Goal: Task Accomplishment & Management: Use online tool/utility

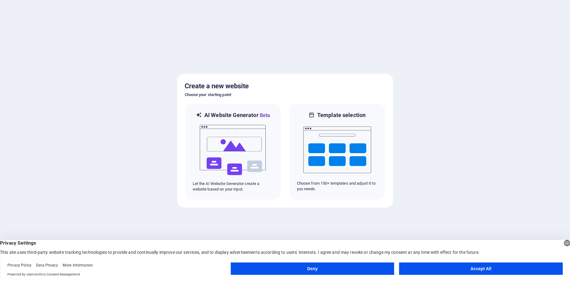
click at [481, 267] on button "Accept All" at bounding box center [480, 268] width 163 height 12
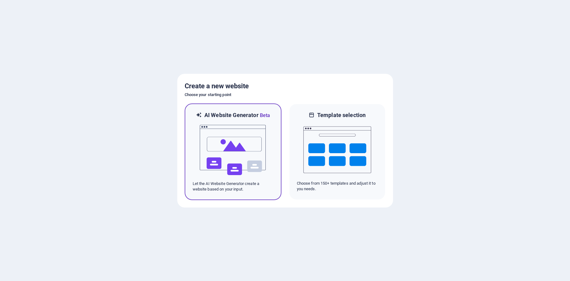
click at [225, 139] on img at bounding box center [233, 150] width 68 height 62
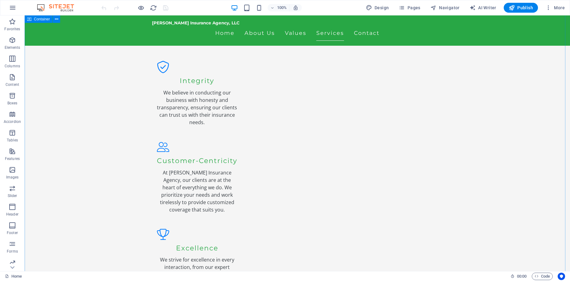
scroll to position [801, 0]
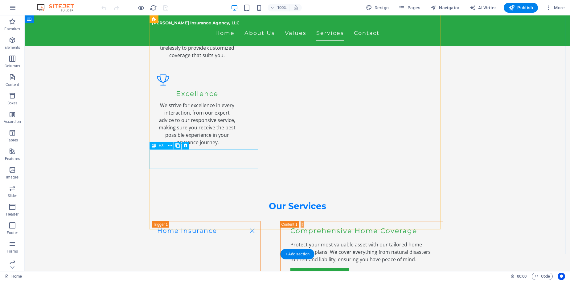
click at [169, 145] on icon at bounding box center [169, 145] width 3 height 6
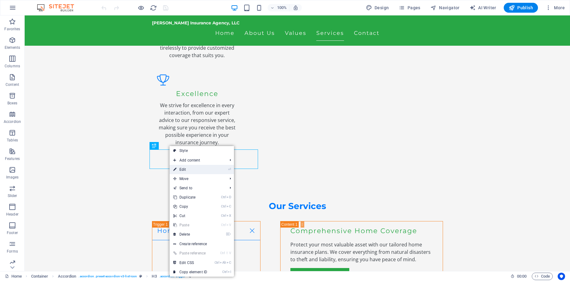
click at [175, 168] on icon at bounding box center [174, 169] width 3 height 9
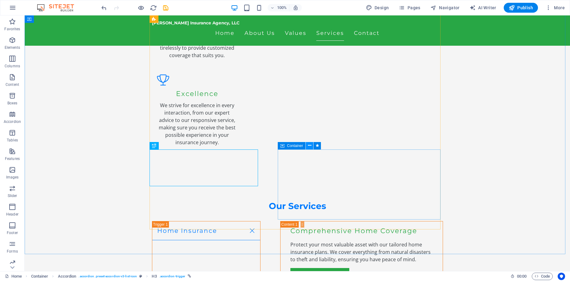
click at [310, 145] on icon at bounding box center [309, 145] width 3 height 6
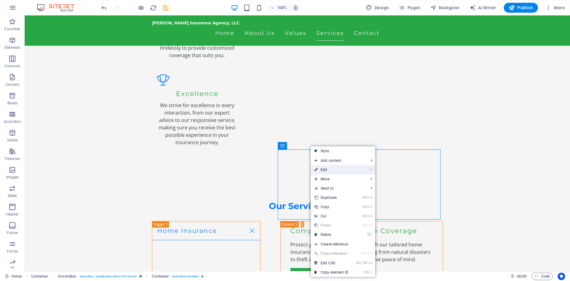
click at [321, 171] on link "⏎ Edit" at bounding box center [331, 169] width 41 height 9
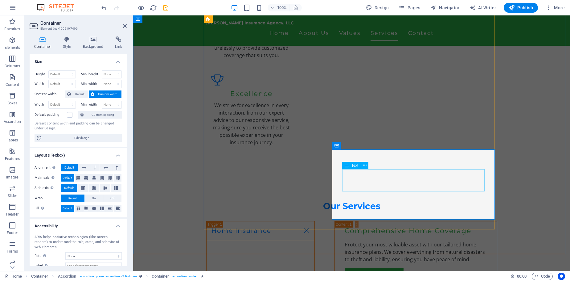
click at [356, 165] on span "Text" at bounding box center [354, 165] width 7 height 4
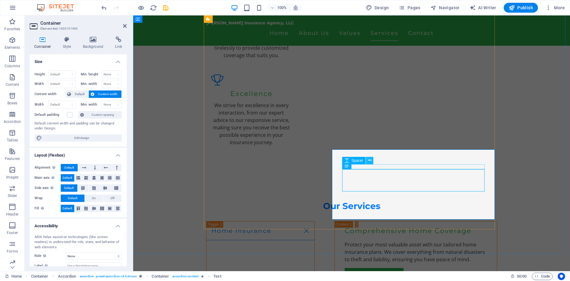
click at [370, 161] on icon at bounding box center [369, 160] width 3 height 6
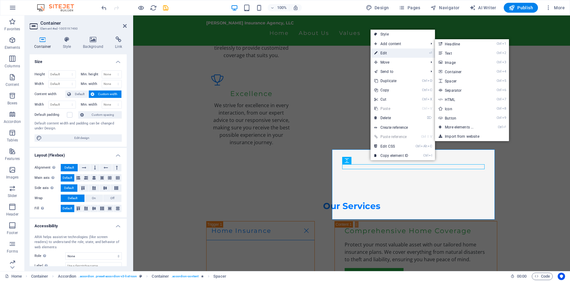
click at [385, 53] on link "⏎ Edit" at bounding box center [391, 52] width 41 height 9
select select "px"
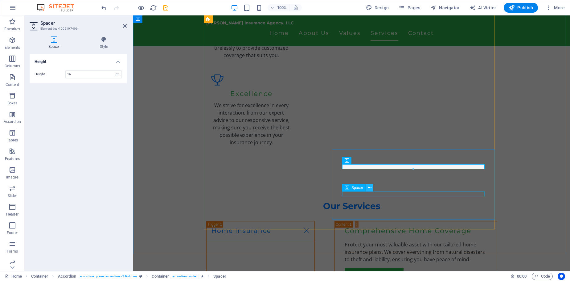
click at [373, 191] on button at bounding box center [369, 187] width 7 height 7
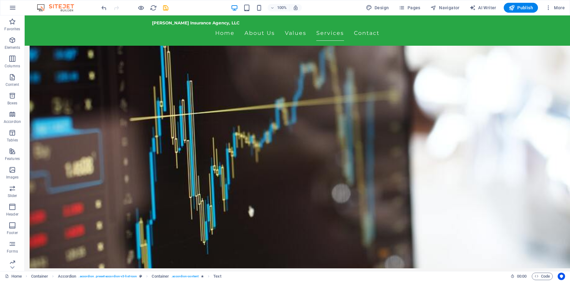
scroll to position [216, 0]
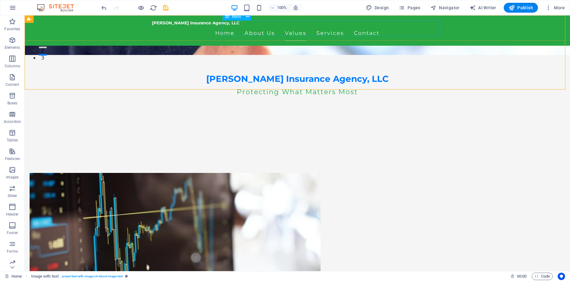
click at [371, 30] on nav "Home About Us Values Services Contact" at bounding box center [297, 32] width 291 height 15
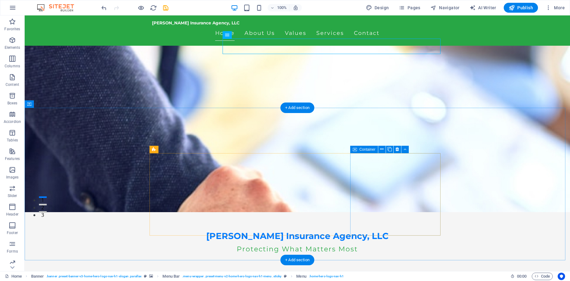
scroll to position [31, 0]
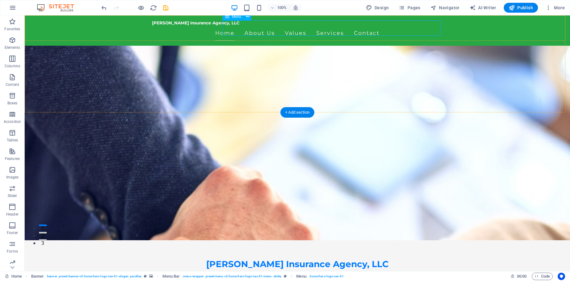
click at [359, 29] on nav "Home About Us Values Services Contact" at bounding box center [297, 32] width 291 height 15
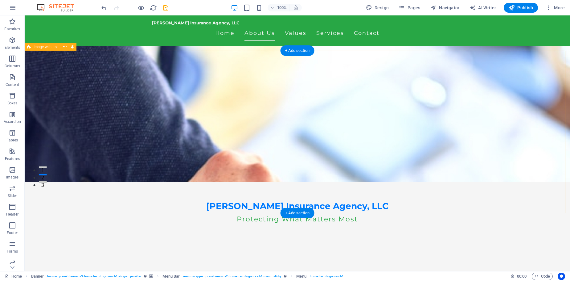
scroll to position [92, 0]
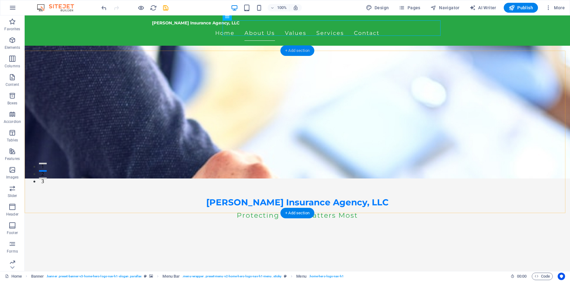
click at [294, 48] on div "+ Add section" at bounding box center [297, 50] width 34 height 10
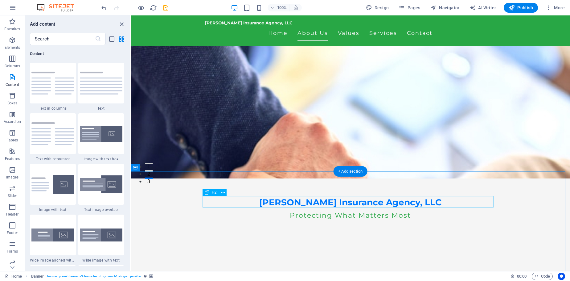
scroll to position [185, 0]
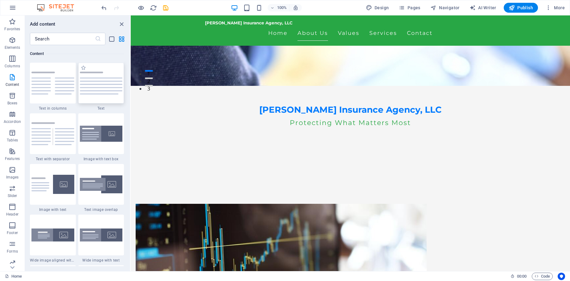
click at [99, 91] on img at bounding box center [101, 83] width 43 height 23
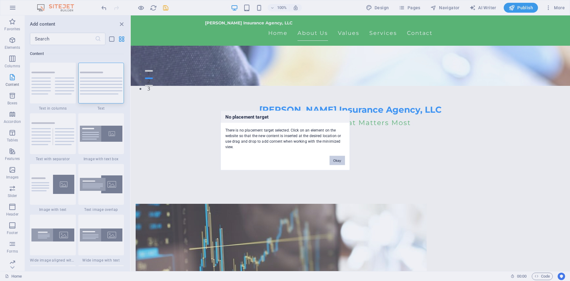
click at [335, 160] on button "Okay" at bounding box center [337, 160] width 15 height 9
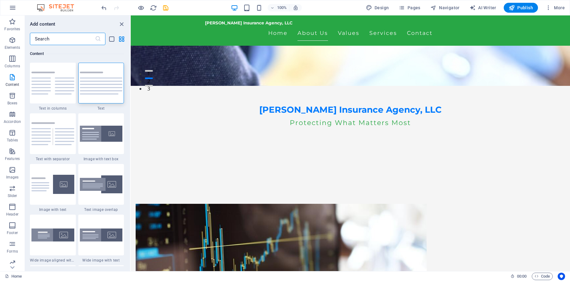
click at [55, 38] on input "text" at bounding box center [62, 39] width 65 height 12
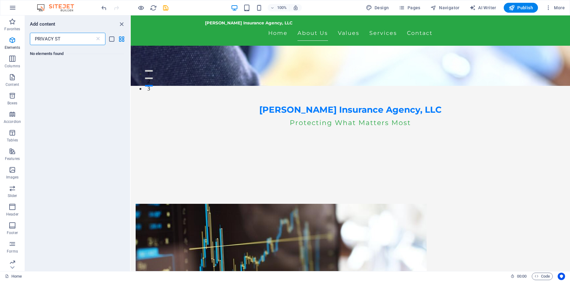
scroll to position [0, 0]
type input "PRIVACY STATEMENT"
click at [112, 42] on icon "list-view" at bounding box center [111, 38] width 7 height 7
click at [45, 49] on div "No elements found" at bounding box center [77, 53] width 94 height 17
click at [38, 23] on h6 "Add content" at bounding box center [43, 23] width 26 height 7
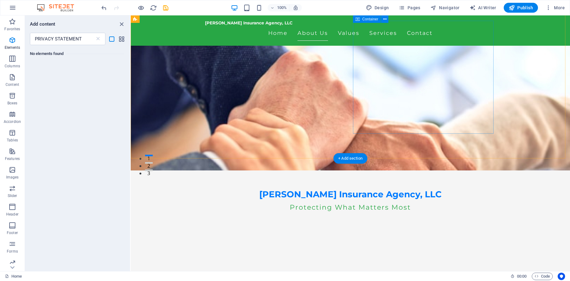
scroll to position [92, 0]
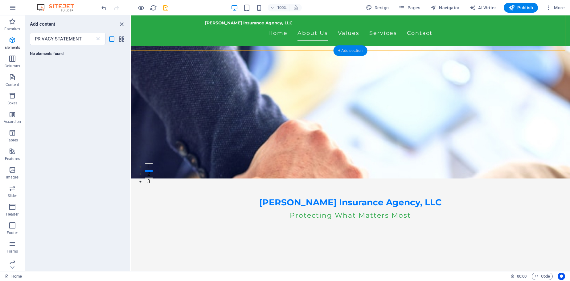
click at [344, 48] on div "+ Add section" at bounding box center [350, 50] width 34 height 10
click at [511, 25] on div "Hoelscher Insurance Agency, LLC Home About Us Values Services Contact" at bounding box center [350, 30] width 439 height 30
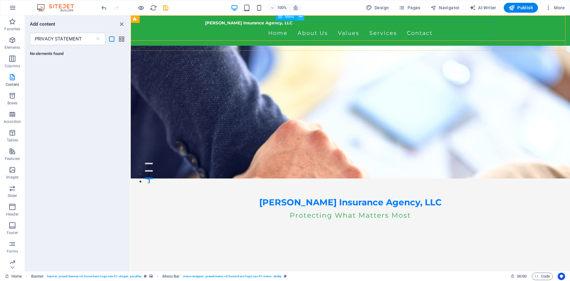
click at [300, 17] on icon at bounding box center [300, 17] width 3 height 6
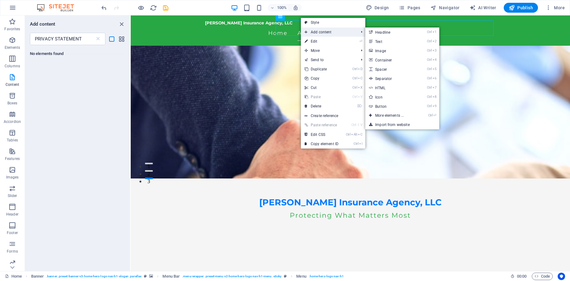
click at [311, 32] on span "Add content" at bounding box center [328, 31] width 55 height 9
click at [377, 41] on link "Ctrl 2 Text" at bounding box center [390, 41] width 51 height 9
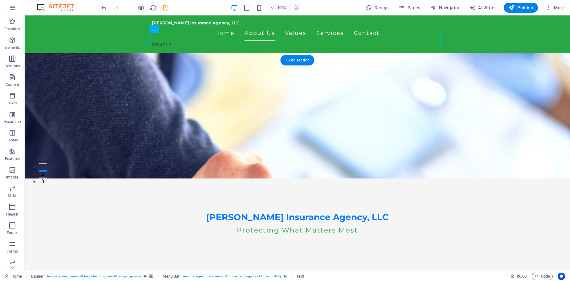
scroll to position [72, 0]
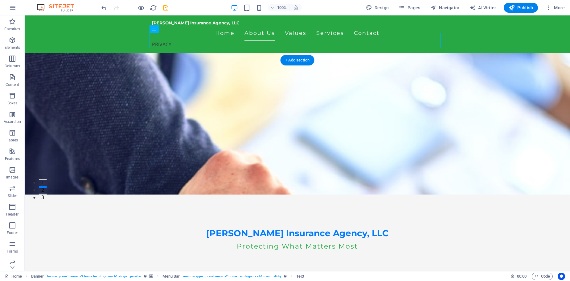
click at [462, 42] on div "Hoelscher Insurance Agency, LLC Home About Us Values Services Contact PRIVACY" at bounding box center [297, 34] width 545 height 38
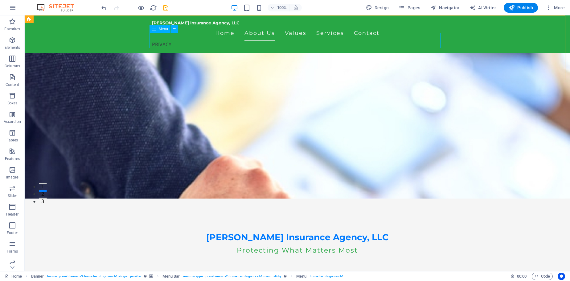
click at [164, 28] on span "Menu" at bounding box center [163, 29] width 9 height 4
click at [177, 31] on button at bounding box center [174, 28] width 7 height 7
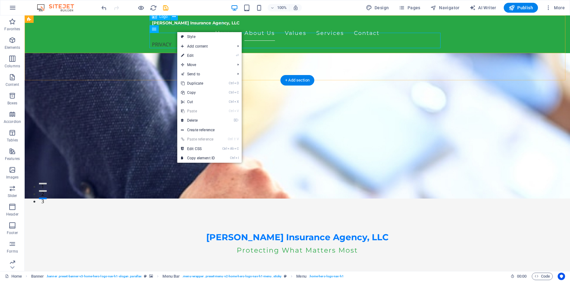
click at [180, 20] on div "[PERSON_NAME] Insurance Agency, LLC" at bounding box center [297, 22] width 291 height 5
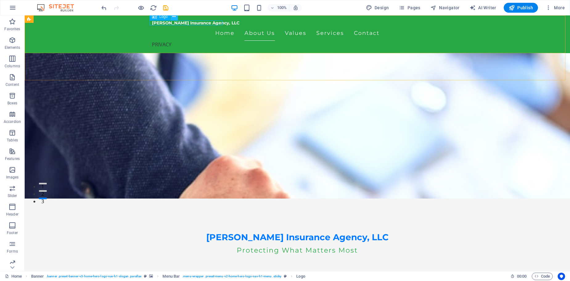
click at [174, 16] on icon at bounding box center [173, 17] width 3 height 6
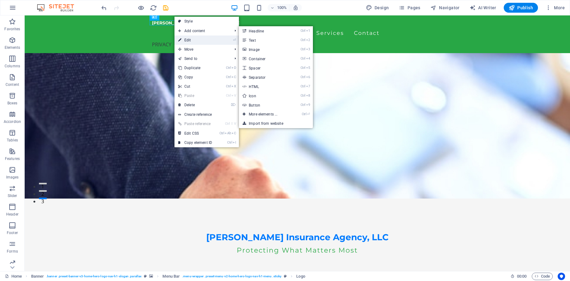
click at [186, 41] on link "⏎ Edit" at bounding box center [194, 39] width 41 height 9
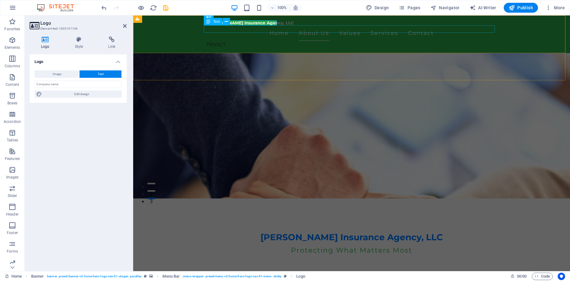
click at [208, 41] on div "PRIVACY" at bounding box center [351, 44] width 291 height 7
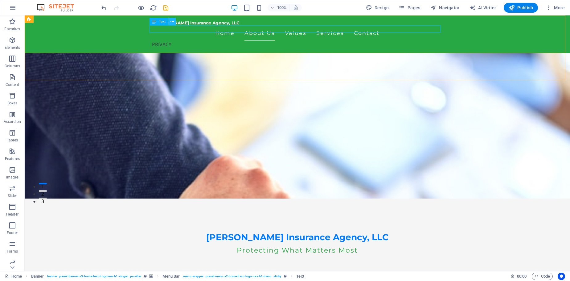
click at [173, 22] on icon at bounding box center [171, 21] width 3 height 6
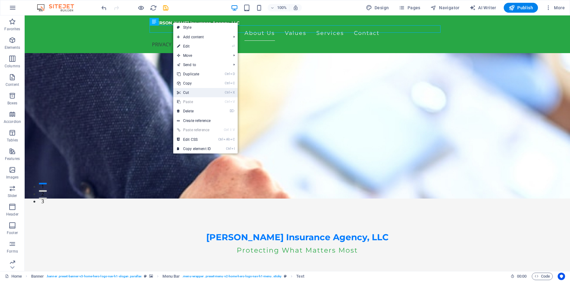
click at [191, 92] on link "Ctrl X Cut" at bounding box center [193, 92] width 41 height 9
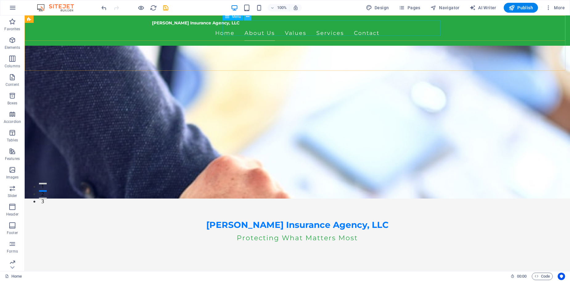
click at [249, 18] on icon at bounding box center [247, 17] width 3 height 6
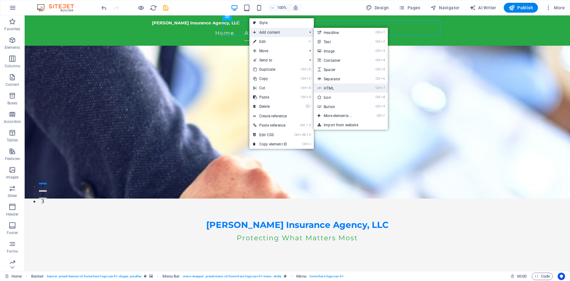
drag, startPoint x: 197, startPoint y: 73, endPoint x: 329, endPoint y: 88, distance: 133.1
click at [329, 88] on link "Ctrl 7 HTML" at bounding box center [339, 87] width 51 height 9
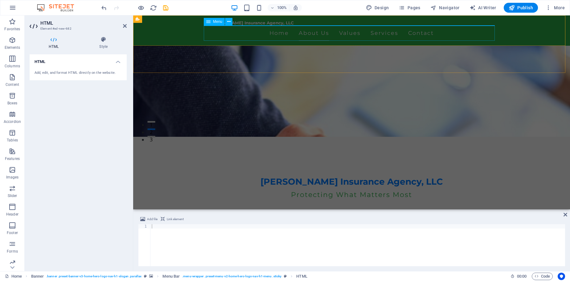
click at [256, 37] on nav "Home About Us Values Services Contact" at bounding box center [351, 32] width 291 height 15
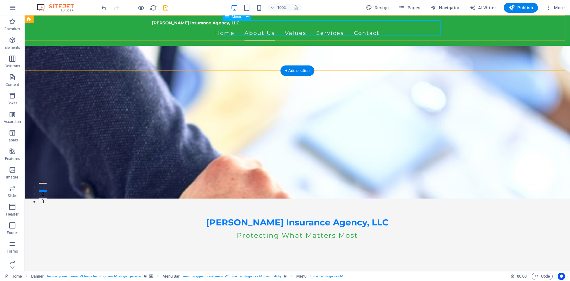
click at [267, 31] on nav "Home About Us Values Services Contact" at bounding box center [297, 32] width 291 height 15
click at [248, 19] on icon at bounding box center [247, 17] width 3 height 6
click at [407, 28] on nav "Home About Us Values Services Contact" at bounding box center [297, 32] width 291 height 15
click at [420, 27] on nav "Home About Us Values Services Contact" at bounding box center [297, 32] width 291 height 15
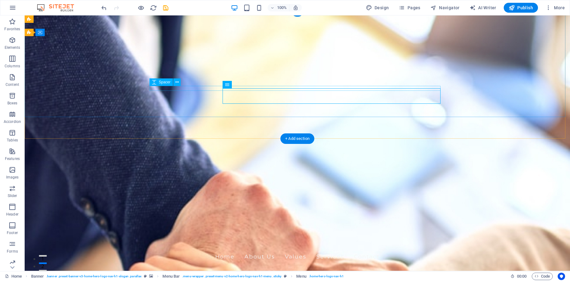
scroll to position [0, 0]
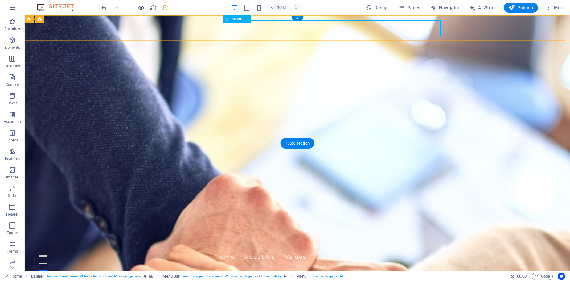
click at [290, 249] on nav "Home About Us Values Services Contact" at bounding box center [297, 256] width 291 height 15
click at [263, 249] on nav "Home About Us Values Services Contact" at bounding box center [297, 256] width 291 height 15
click at [258, 249] on nav "Home About Us Values Services Contact" at bounding box center [297, 256] width 291 height 15
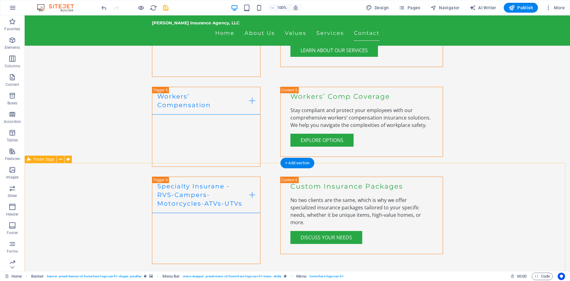
scroll to position [1310, 0]
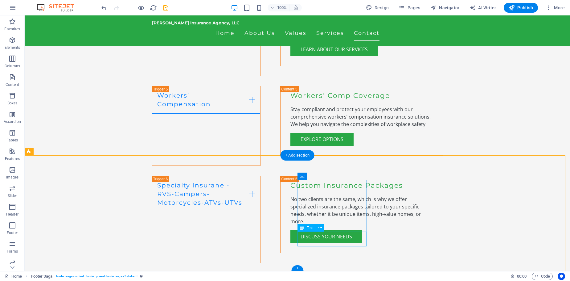
click at [320, 228] on icon at bounding box center [319, 227] width 3 height 6
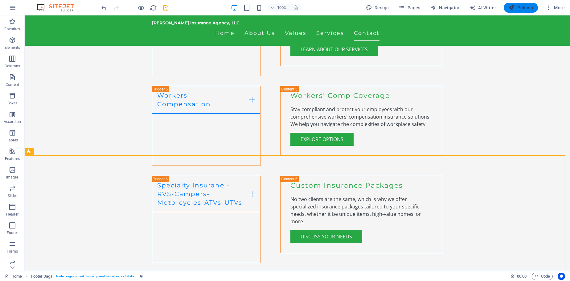
click at [522, 6] on span "Publish" at bounding box center [521, 8] width 24 height 6
checkbox input "false"
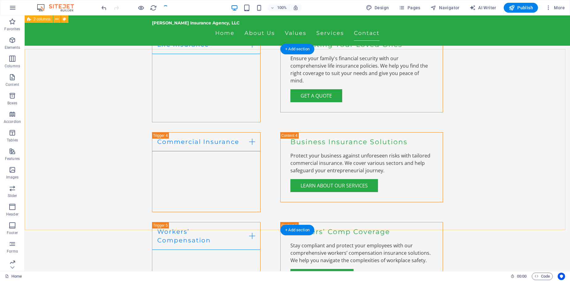
scroll to position [1156, 0]
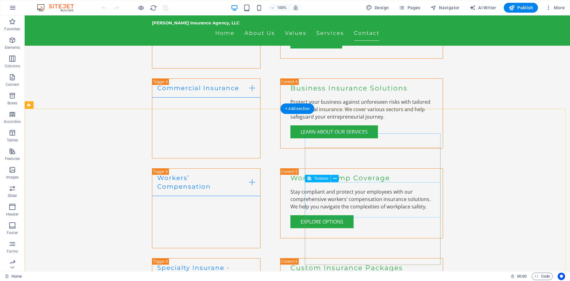
scroll to position [1233, 0]
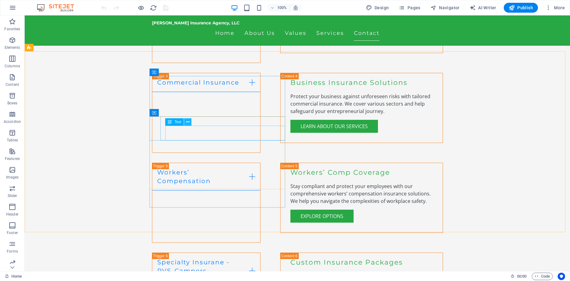
click at [189, 123] on icon at bounding box center [187, 122] width 3 height 6
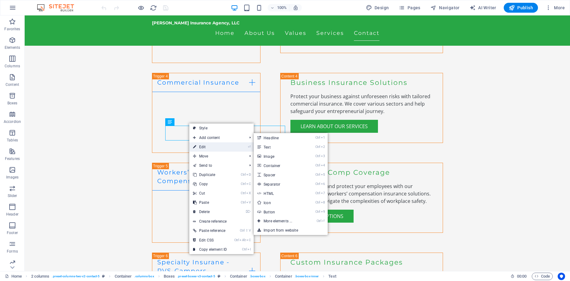
click at [199, 146] on link "⏎ Edit" at bounding box center [209, 146] width 41 height 9
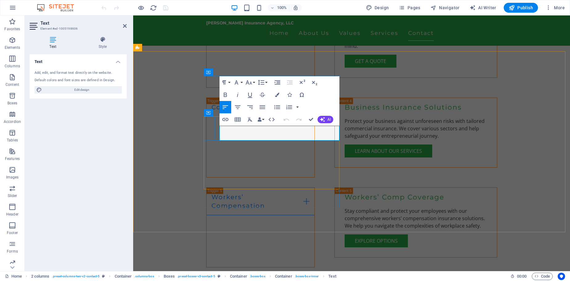
scroll to position [1247, 0]
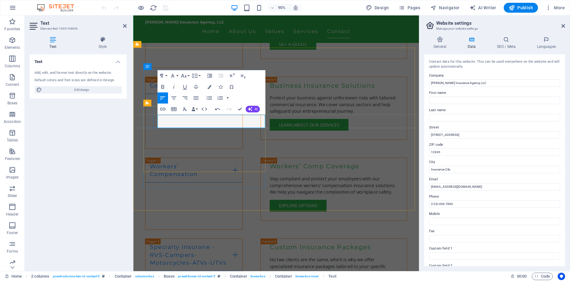
drag, startPoint x: 220, startPoint y: 142, endPoint x: 320, endPoint y: 128, distance: 100.9
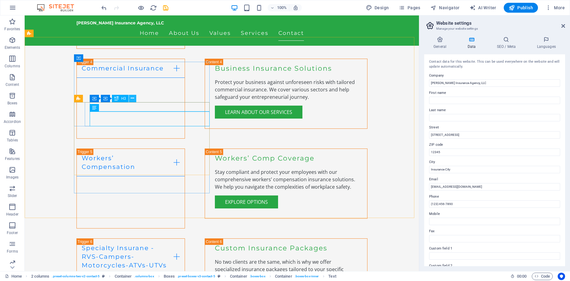
click at [132, 98] on icon at bounding box center [132, 98] width 3 height 6
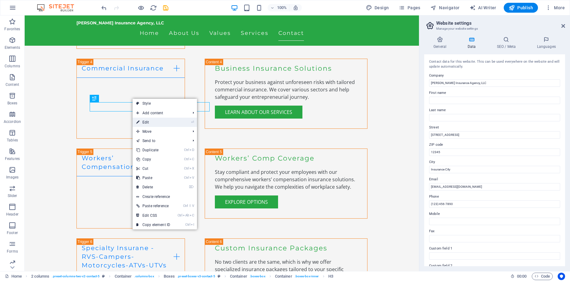
click at [149, 120] on link "⏎ Edit" at bounding box center [153, 121] width 41 height 9
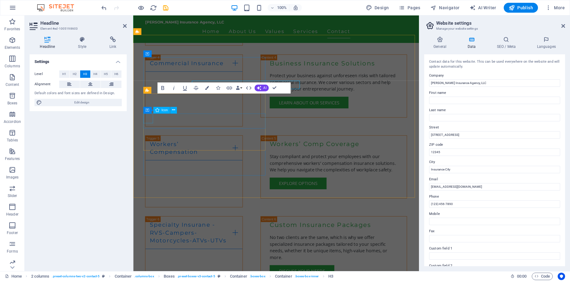
scroll to position [1261, 0]
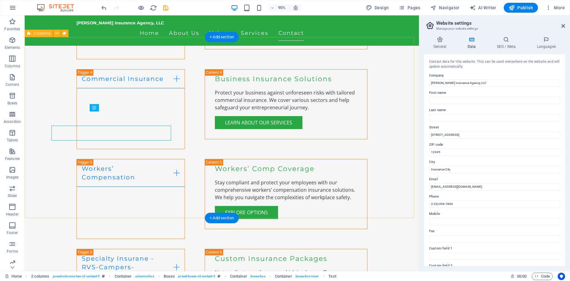
scroll to position [1247, 0]
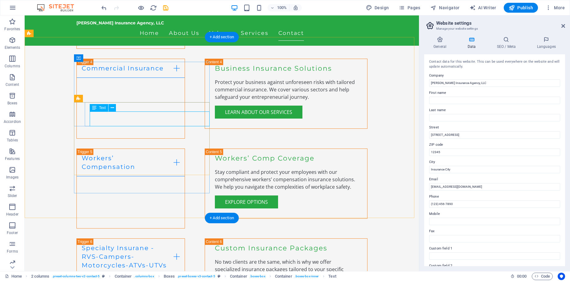
click at [113, 107] on icon at bounding box center [112, 107] width 3 height 6
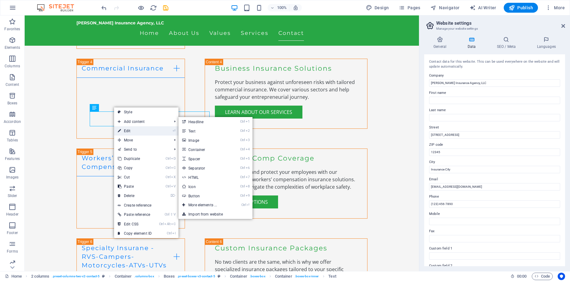
click at [129, 133] on link "⏎ Edit" at bounding box center [134, 130] width 41 height 9
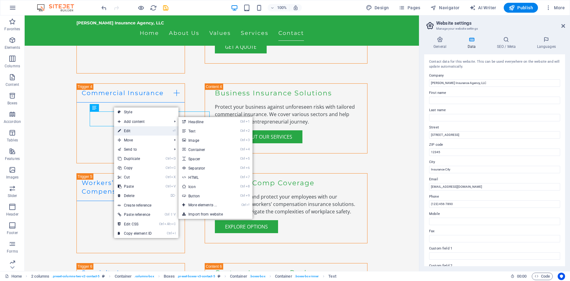
scroll to position [1261, 0]
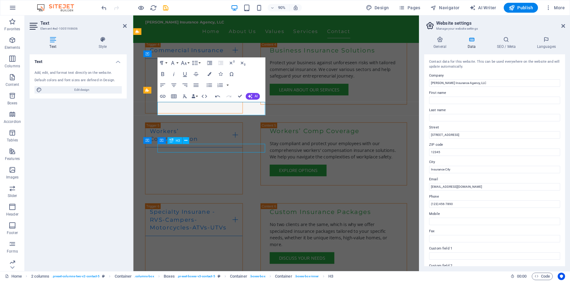
scroll to position [1247, 0]
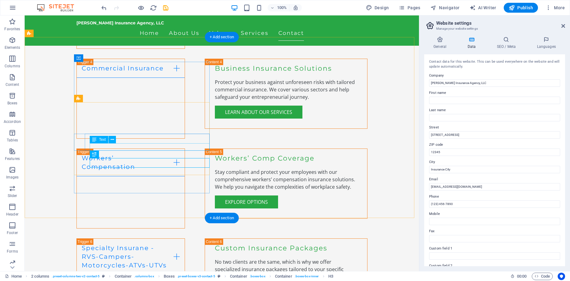
click at [112, 140] on icon at bounding box center [112, 139] width 3 height 6
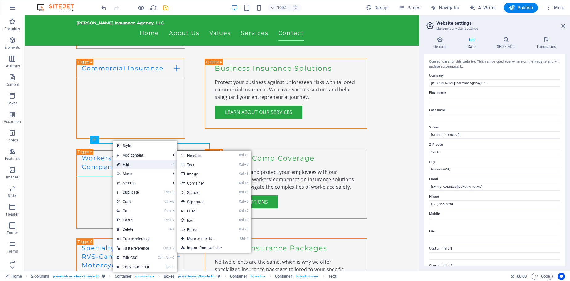
click at [122, 164] on link "⏎ Edit" at bounding box center [133, 164] width 41 height 9
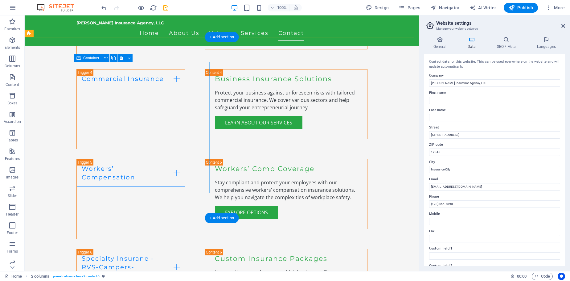
scroll to position [1247, 0]
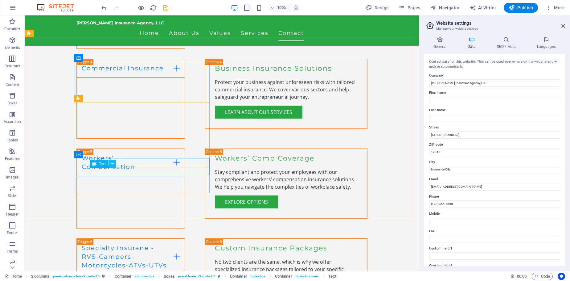
click at [111, 162] on icon at bounding box center [112, 164] width 3 height 6
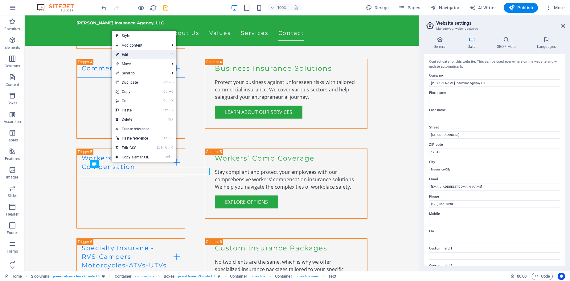
click at [133, 55] on link "⏎ Edit" at bounding box center [132, 54] width 41 height 9
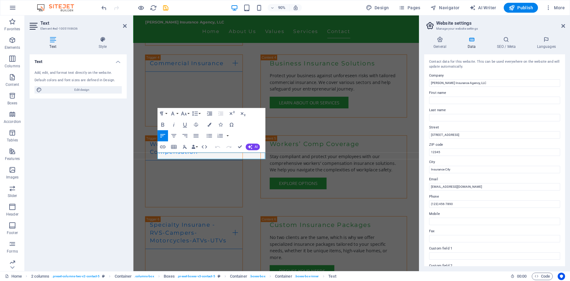
scroll to position [1261, 0]
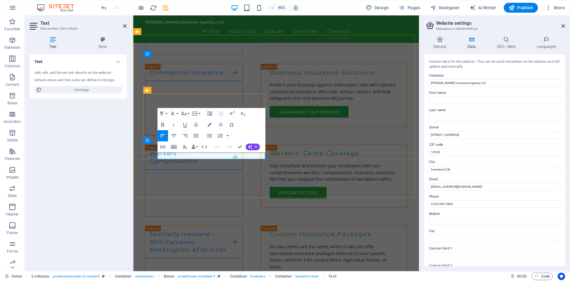
click at [436, 184] on input "info@hoelscherinsurance.com" at bounding box center [494, 186] width 131 height 7
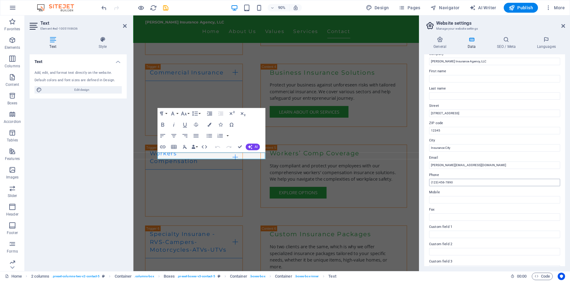
scroll to position [31, 0]
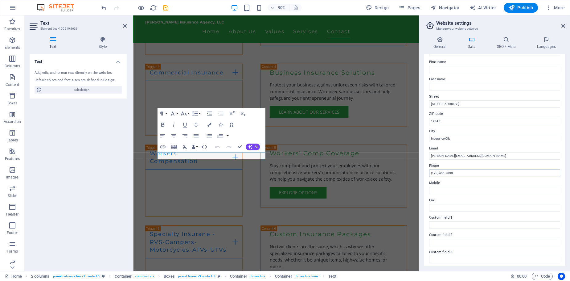
type input "dana@hoelscherinsurance.com"
drag, startPoint x: 588, startPoint y: 189, endPoint x: 439, endPoint y: 191, distance: 148.9
click at [457, 175] on input "(123) 456-7890" at bounding box center [494, 172] width 131 height 7
drag, startPoint x: 439, startPoint y: 173, endPoint x: 429, endPoint y: 176, distance: 10.1
click at [429, 176] on input "(123) 456-7890" at bounding box center [494, 172] width 131 height 7
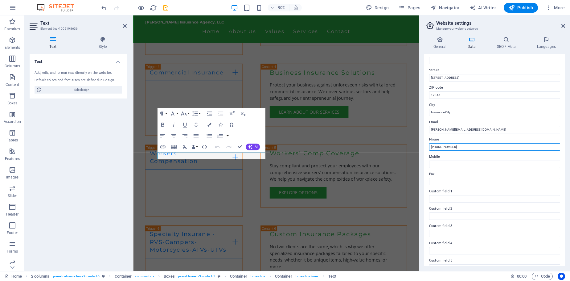
scroll to position [85, 0]
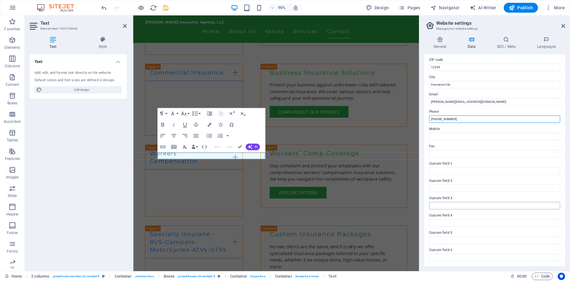
type input "[PHONE_NUMBER]"
click at [468, 205] on input "Custom field 3" at bounding box center [494, 205] width 131 height 7
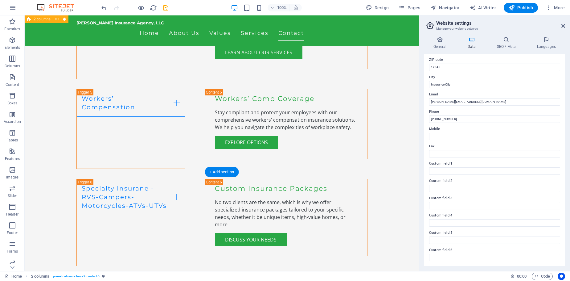
scroll to position [1310, 0]
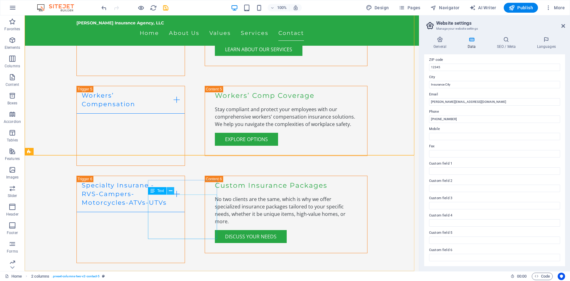
click at [170, 192] on icon at bounding box center [170, 190] width 3 height 6
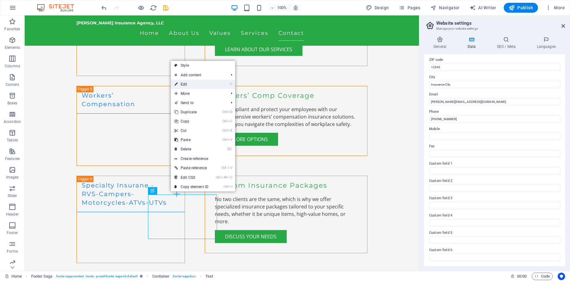
click at [189, 82] on link "⏎ Edit" at bounding box center [191, 84] width 41 height 9
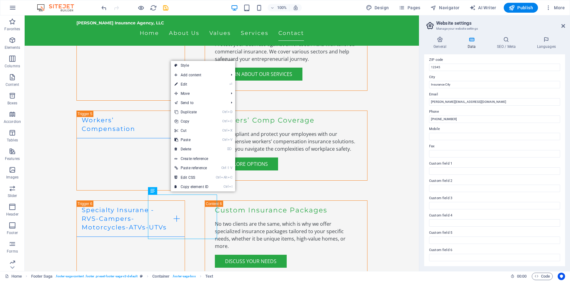
scroll to position [1296, 0]
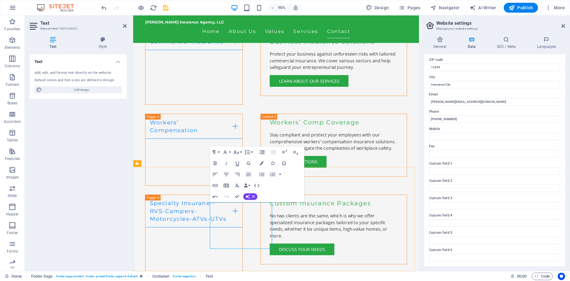
click at [243, 226] on icon "button" at bounding box center [241, 225] width 7 height 7
click at [459, 102] on input "dana@hoelscherinsurance.com" at bounding box center [494, 101] width 131 height 7
type input "[PERSON_NAME][EMAIL_ADDRESS][DOMAIN_NAME]"
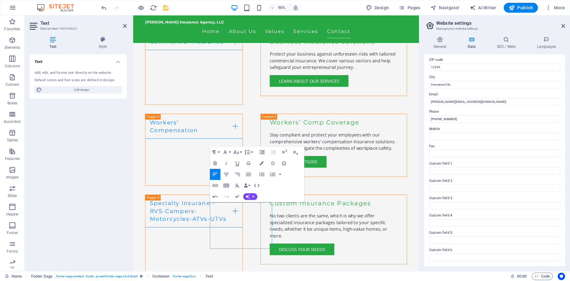
click at [451, 148] on label "Fax" at bounding box center [494, 145] width 131 height 7
click at [451, 150] on input "Fax" at bounding box center [494, 153] width 131 height 7
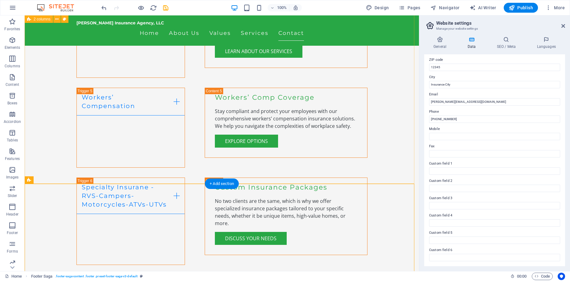
scroll to position [1310, 0]
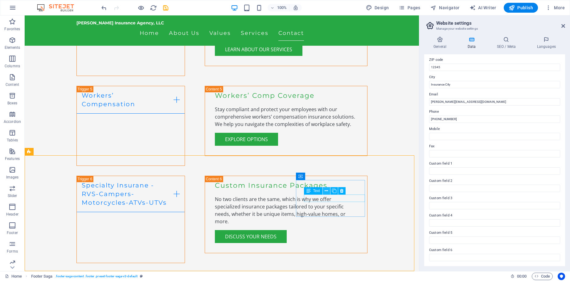
click at [328, 191] on icon at bounding box center [326, 190] width 3 height 6
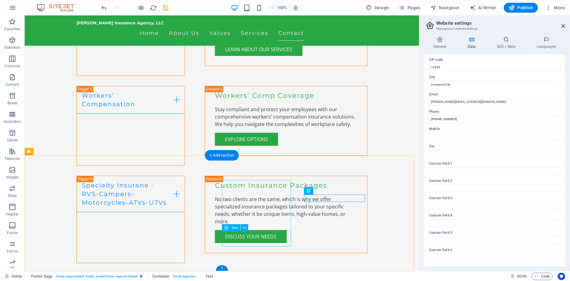
click at [245, 227] on icon at bounding box center [244, 227] width 3 height 6
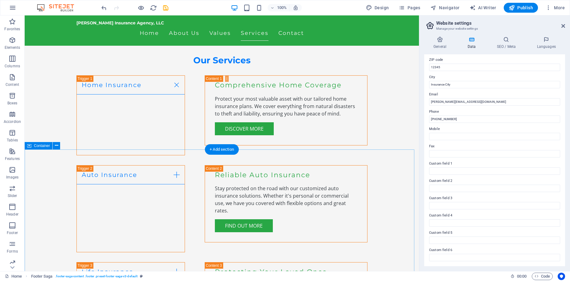
scroll to position [940, 0]
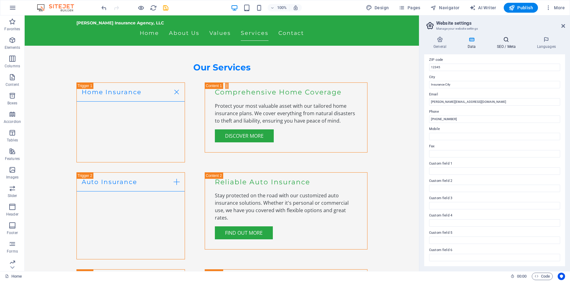
click at [505, 41] on icon at bounding box center [506, 39] width 38 height 6
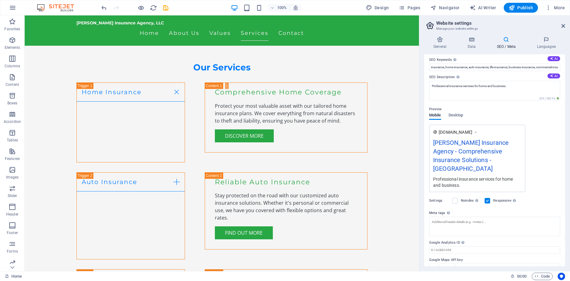
scroll to position [39, 0]
click at [467, 157] on div "Hoelscher Insurance Agency - Comprehensive Insurance Solutions - Berlin" at bounding box center [477, 156] width 88 height 38
click at [456, 114] on span "Desktop" at bounding box center [456, 114] width 15 height 9
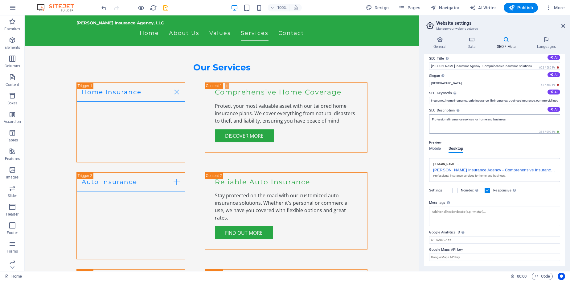
scroll to position [4, 0]
click at [449, 85] on input "Berlin" at bounding box center [494, 83] width 131 height 7
click at [442, 72] on div "The slogan of your website." at bounding box center [460, 67] width 49 height 9
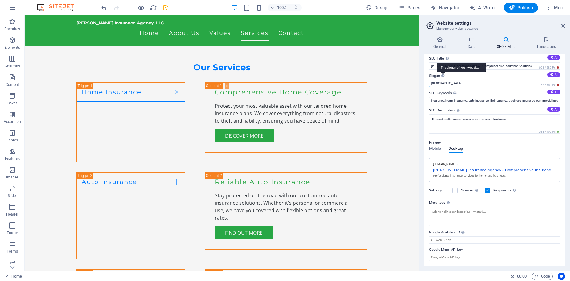
click at [442, 80] on input "Berlin" at bounding box center [494, 83] width 131 height 7
drag, startPoint x: 442, startPoint y: 83, endPoint x: 425, endPoint y: 82, distance: 16.6
click at [425, 82] on div "SEO Title The title of your website - make it something that stands out in sear…" at bounding box center [494, 159] width 141 height 211
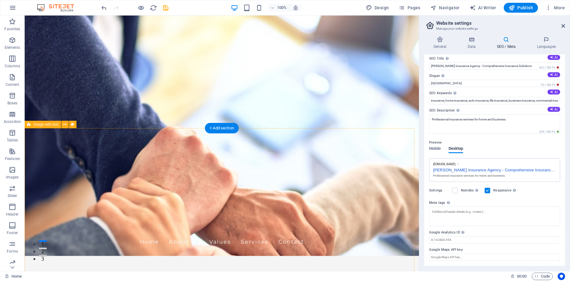
scroll to position [0, 0]
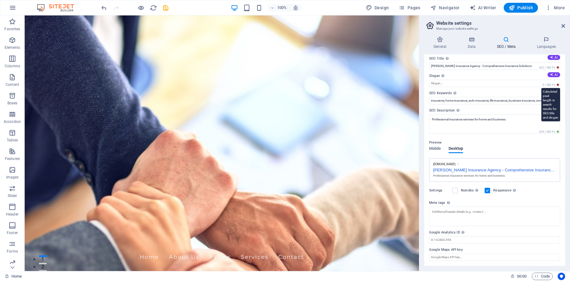
click at [547, 84] on span "0 / 580 Px" at bounding box center [550, 85] width 19 height 4
click at [548, 75] on button "AI" at bounding box center [553, 74] width 13 height 5
click at [551, 76] on icon at bounding box center [551, 74] width 3 height 3
click at [548, 72] on button "AI" at bounding box center [553, 74] width 13 height 5
click at [548, 73] on button "AI" at bounding box center [553, 74] width 13 height 5
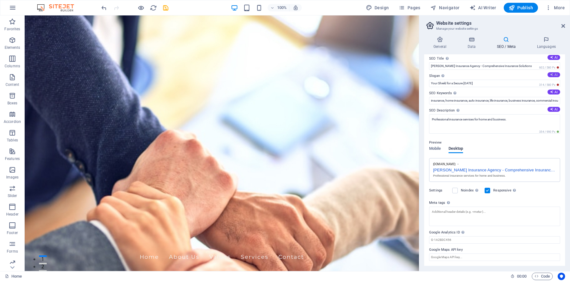
click at [552, 74] on button "AI" at bounding box center [553, 74] width 13 height 5
drag, startPoint x: 513, startPoint y: 99, endPoint x: 412, endPoint y: 84, distance: 102.0
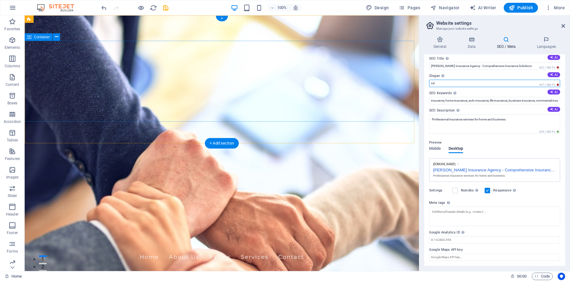
type input "d"
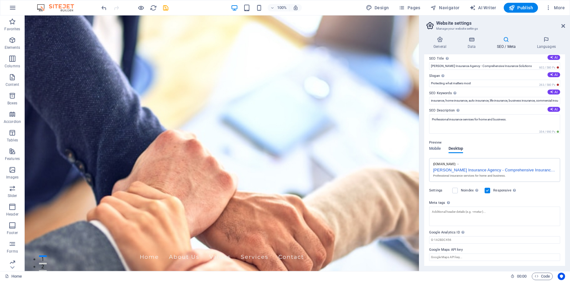
click at [539, 134] on div "Preview Mobile Desktop www.example.com Hoelscher Insurance Agency - Comprehensi…" at bounding box center [494, 158] width 131 height 48
click at [549, 75] on icon at bounding box center [551, 74] width 5 height 5
type input "Your Shield for Lifes Uncertainties"
drag, startPoint x: 487, startPoint y: 82, endPoint x: 424, endPoint y: 84, distance: 63.5
click at [424, 84] on div "General Data SEO / Meta Languages Website name hoelscherins.com Logo Drag files…" at bounding box center [494, 150] width 151 height 239
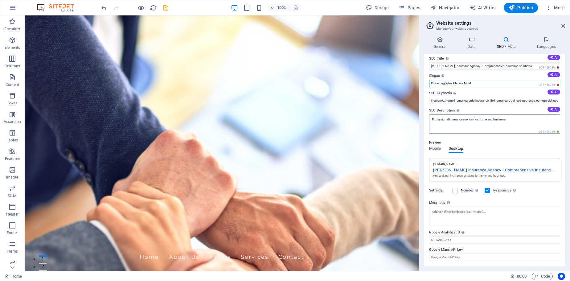
type input "Protecting What Matters Most"
click at [510, 125] on textarea "Professional insurance services for home and business." at bounding box center [494, 123] width 131 height 19
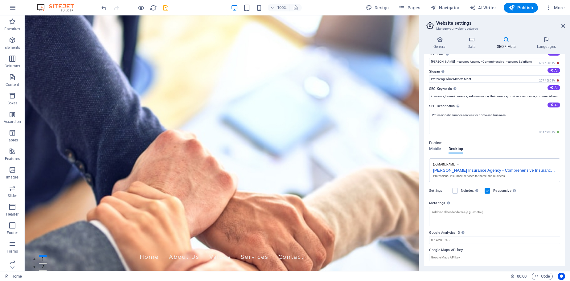
scroll to position [4, 0]
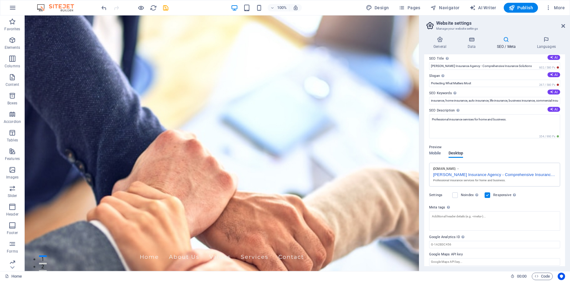
click at [540, 199] on div "Settings Noindex Instruct search engines to exclude this website from search re…" at bounding box center [494, 194] width 131 height 17
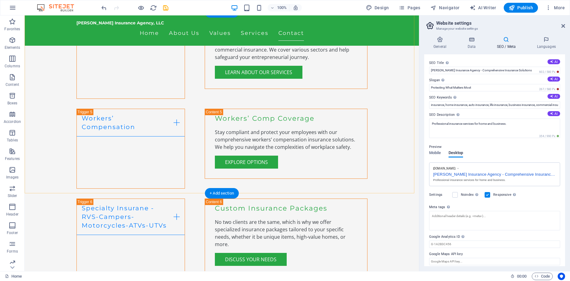
scroll to position [1310, 0]
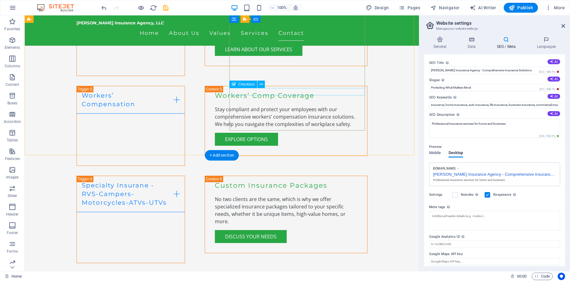
click at [261, 84] on icon at bounding box center [261, 84] width 3 height 6
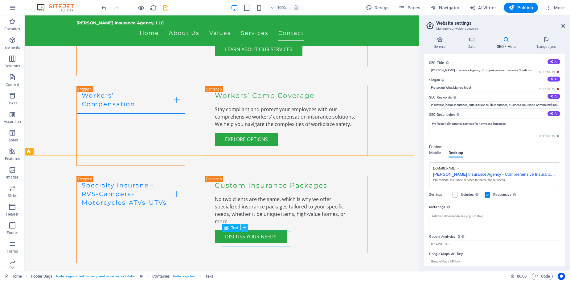
click at [244, 228] on icon at bounding box center [244, 227] width 3 height 6
drag, startPoint x: 376, startPoint y: 228, endPoint x: 391, endPoint y: 219, distance: 17.2
click at [520, 9] on span "Publish" at bounding box center [521, 8] width 24 height 6
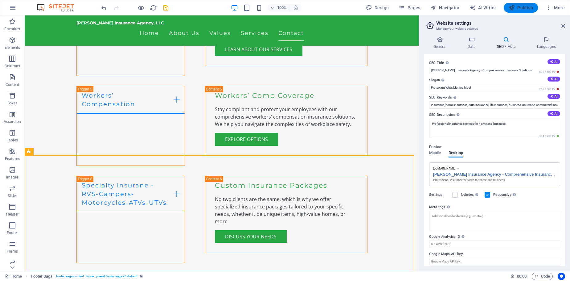
checkbox input "false"
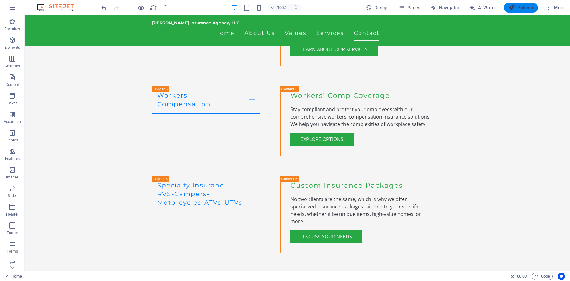
click at [519, 6] on span "Publish" at bounding box center [521, 8] width 24 height 6
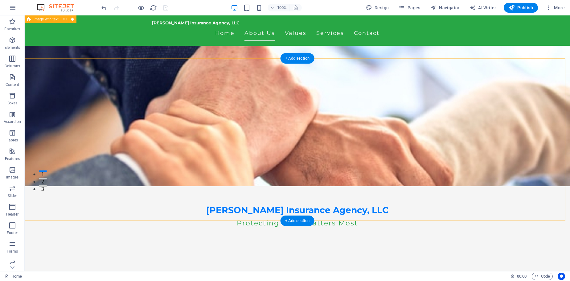
scroll to position [0, 0]
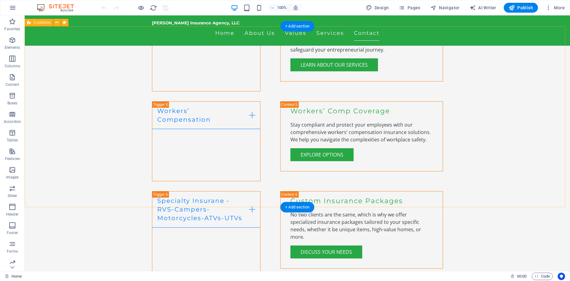
scroll to position [1295, 0]
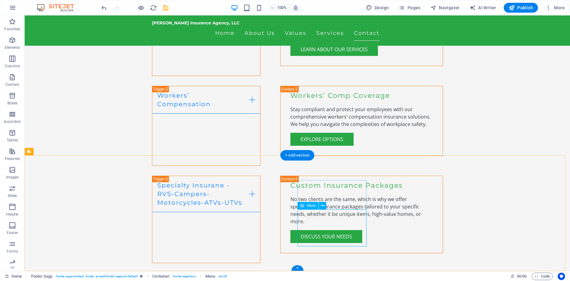
click at [322, 204] on icon at bounding box center [322, 205] width 3 height 6
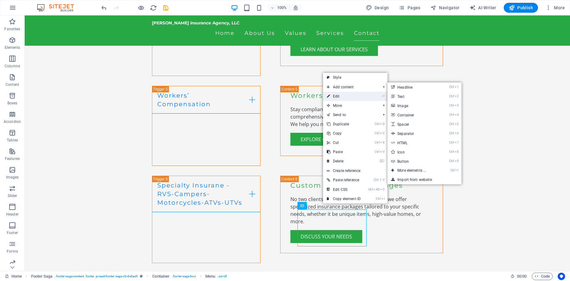
click at [336, 93] on link "⏎ Edit" at bounding box center [343, 96] width 41 height 9
select select
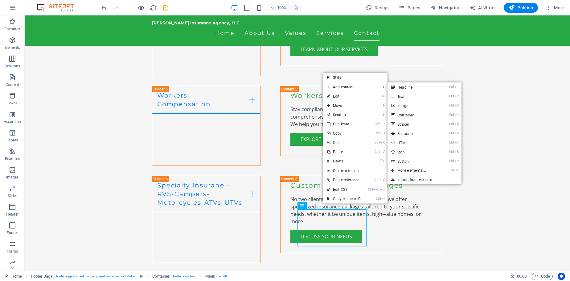
select select
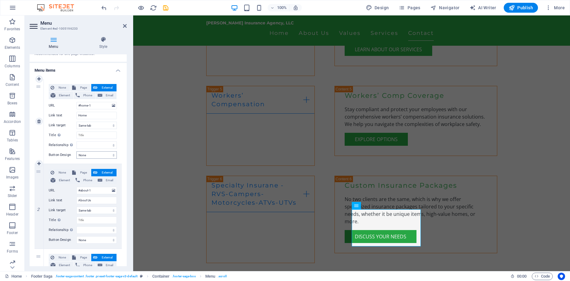
scroll to position [0, 0]
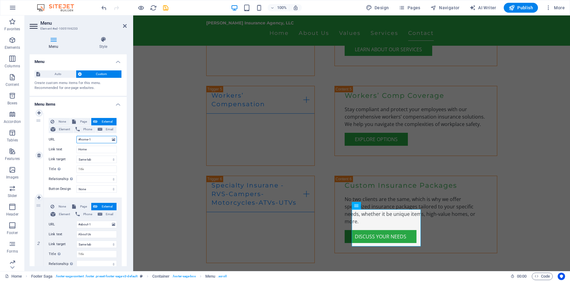
drag, startPoint x: 100, startPoint y: 139, endPoint x: 70, endPoint y: 138, distance: 29.3
click at [71, 138] on div "URL #home-1" at bounding box center [83, 139] width 68 height 7
type input "z"
select select
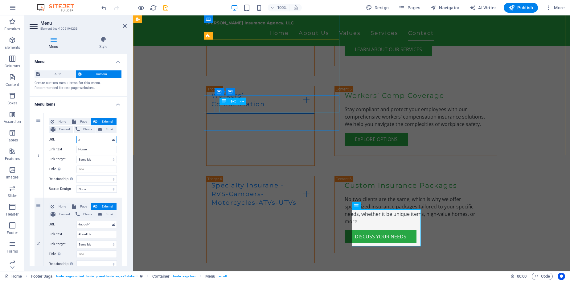
select select
type input "Privacy"
select select
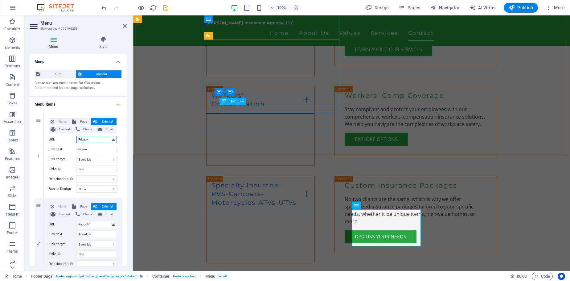
select select
type input "Privacy"
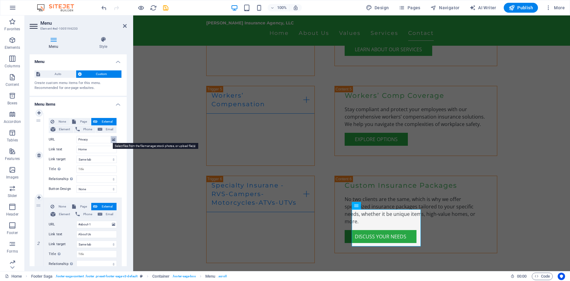
click at [111, 139] on button at bounding box center [114, 139] width 6 height 7
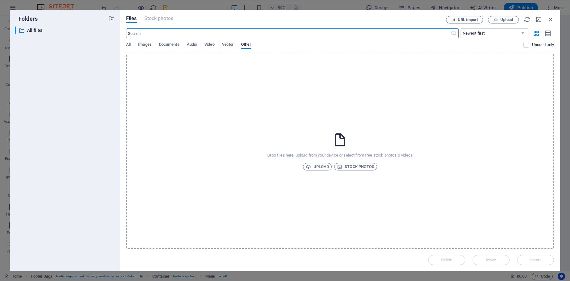
scroll to position [1296, 0]
drag, startPoint x: 145, startPoint y: 34, endPoint x: 104, endPoint y: 34, distance: 40.7
click at [107, 34] on div "Folders ​ All files All files Files Stock photos URL import Upload ​ Newest fir…" at bounding box center [285, 140] width 550 height 261
drag, startPoint x: 551, startPoint y: 18, endPoint x: 418, endPoint y: 2, distance: 134.4
click at [551, 18] on icon "button" at bounding box center [550, 19] width 7 height 7
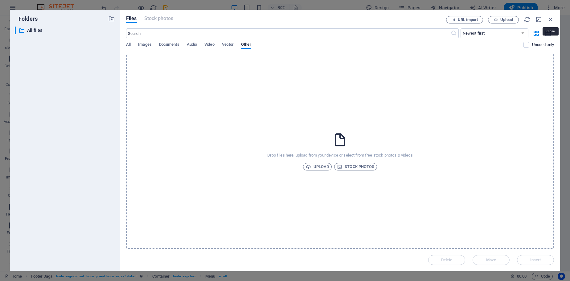
scroll to position [1310, 0]
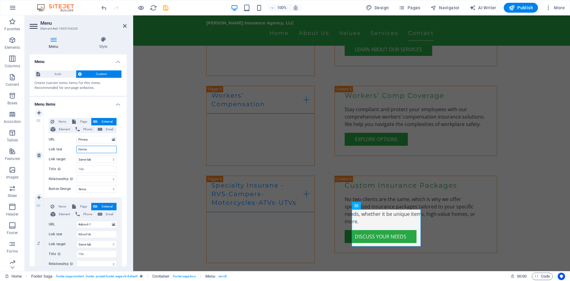
click at [92, 149] on input "Home" at bounding box center [96, 148] width 40 height 7
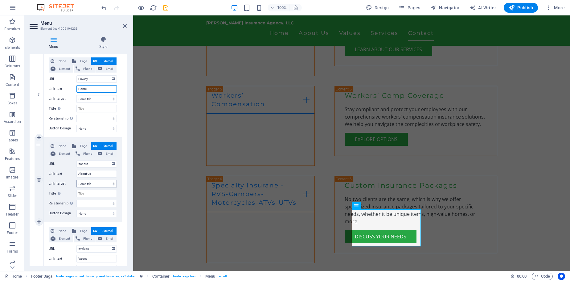
scroll to position [62, 0]
click at [124, 27] on icon at bounding box center [125, 25] width 4 height 5
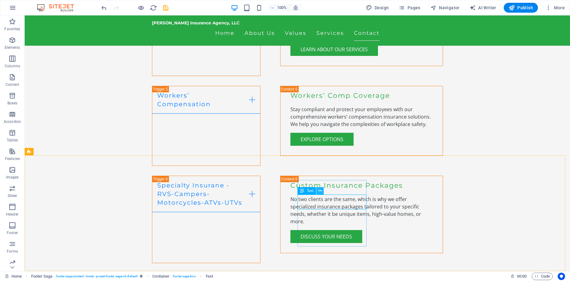
click at [318, 188] on icon at bounding box center [319, 190] width 3 height 6
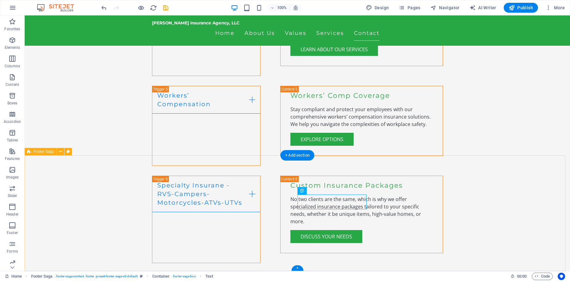
click at [13, 76] on icon "button" at bounding box center [12, 76] width 7 height 7
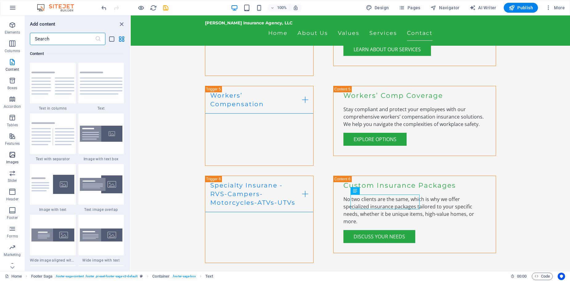
scroll to position [22, 0]
click at [10, 151] on icon "button" at bounding box center [12, 147] width 7 height 7
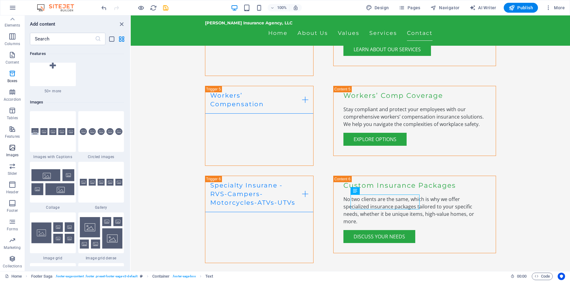
scroll to position [3126, 0]
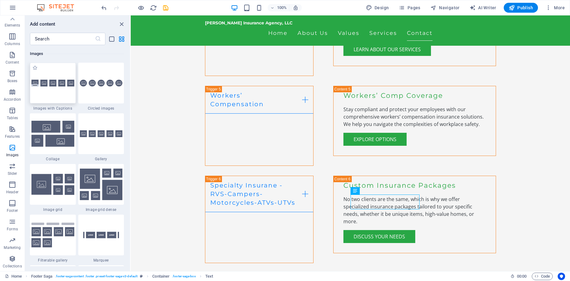
click at [50, 88] on div at bounding box center [53, 83] width 46 height 41
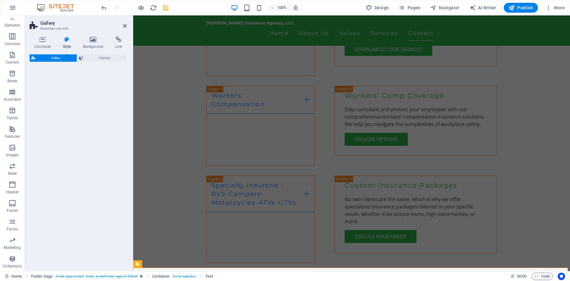
select select "rem"
select select "preset-gallery-v3-captions"
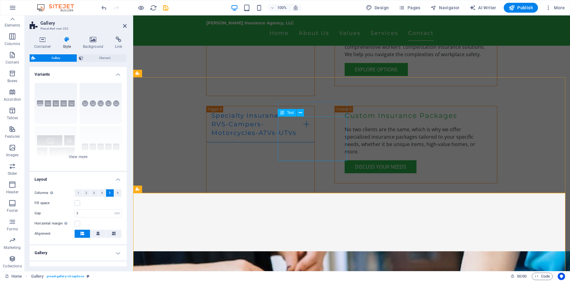
scroll to position [1388, 0]
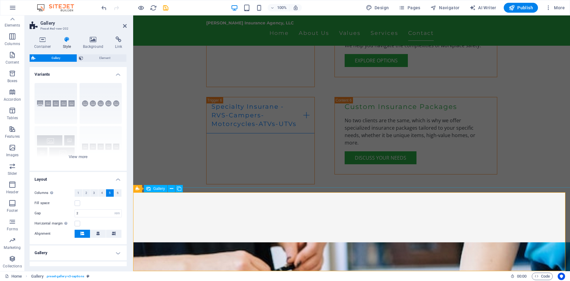
click at [157, 190] on span "Gallery" at bounding box center [159, 188] width 12 height 4
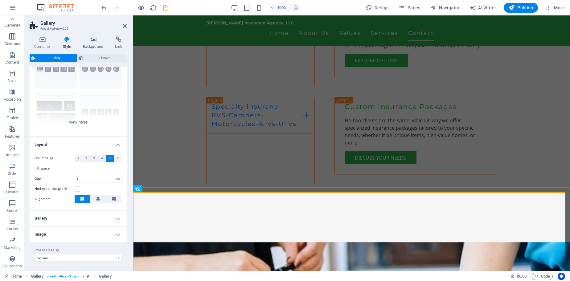
scroll to position [35, 0]
click at [62, 220] on h4 "Gallery" at bounding box center [78, 217] width 97 height 15
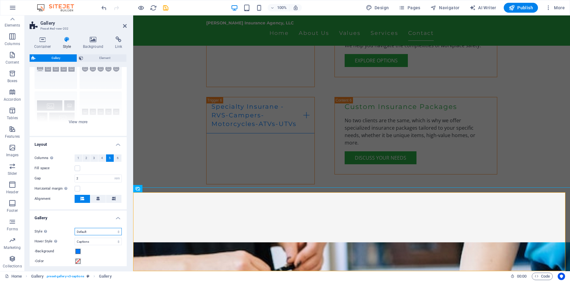
click at [91, 233] on select "Default Grid Grid reverse Grid shifted Collage" at bounding box center [98, 230] width 47 height 7
click at [90, 232] on select "Default Grid Grid reverse Grid shifted Collage" at bounding box center [98, 230] width 47 height 7
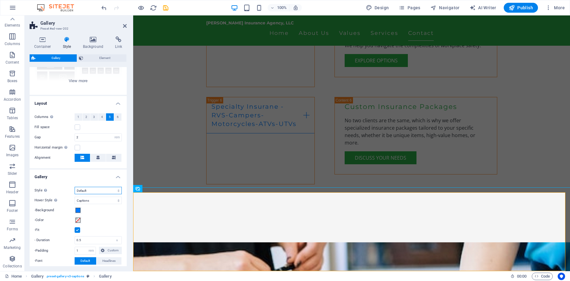
scroll to position [131, 0]
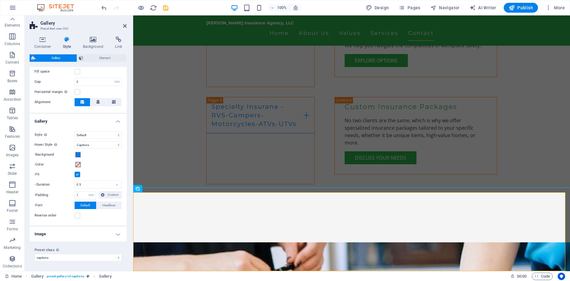
click at [61, 237] on h4 "Image" at bounding box center [78, 233] width 97 height 15
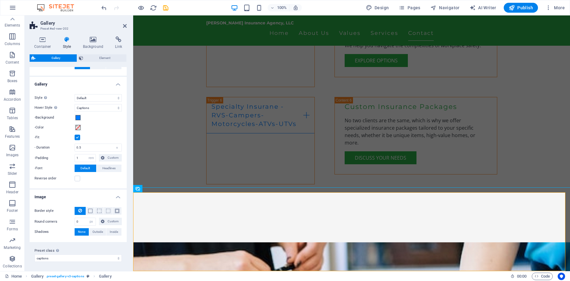
scroll to position [169, 0]
click at [113, 220] on span "Custom" at bounding box center [113, 220] width 14 height 7
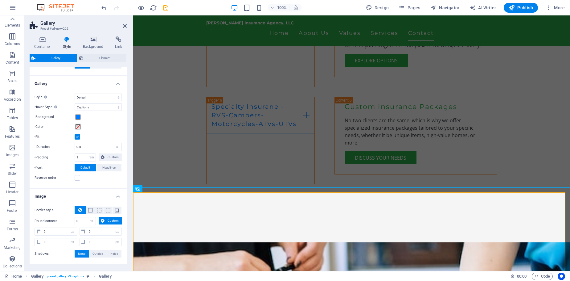
click at [78, 210] on icon at bounding box center [80, 209] width 4 height 7
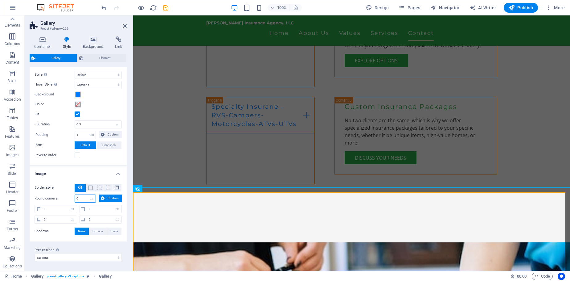
click at [84, 198] on input "0" at bounding box center [85, 198] width 21 height 7
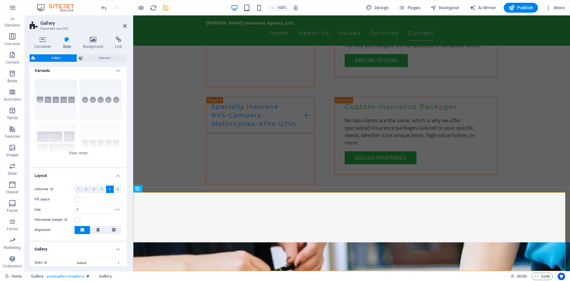
scroll to position [0, 0]
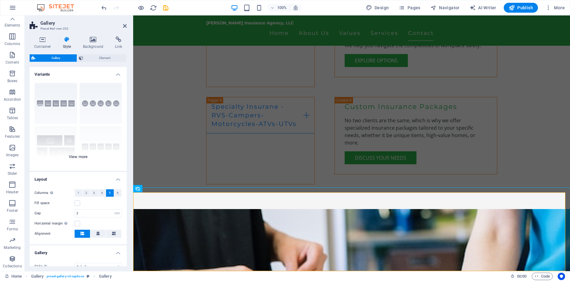
click at [55, 104] on div "Captions Circle Collage Default Grid Grid shifted" at bounding box center [78, 124] width 97 height 92
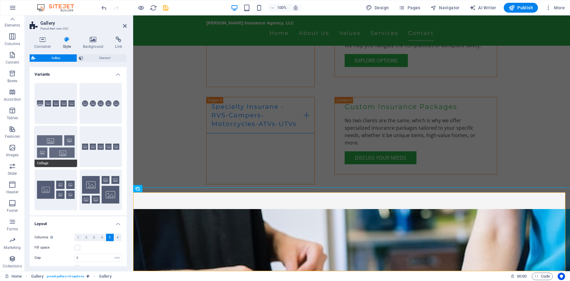
click at [62, 134] on button "Collage" at bounding box center [56, 146] width 43 height 41
select select "collage"
select select "fade"
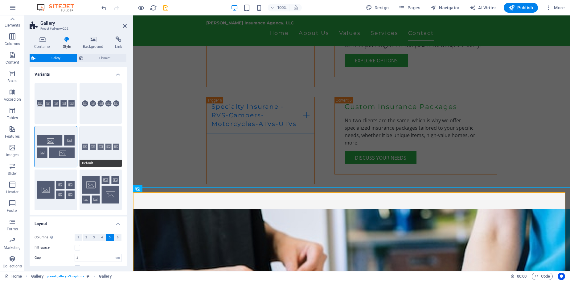
click at [96, 143] on button "Default" at bounding box center [101, 146] width 43 height 41
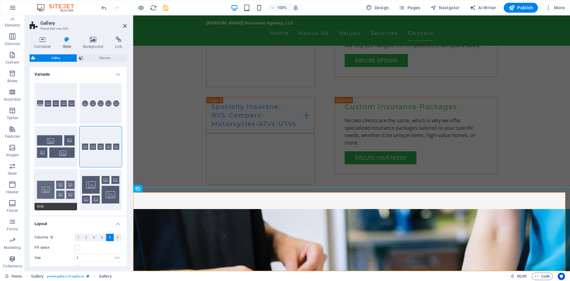
click at [47, 192] on button "Grid" at bounding box center [56, 189] width 43 height 41
select select "grid"
click at [119, 69] on h4 "Variants" at bounding box center [78, 72] width 97 height 11
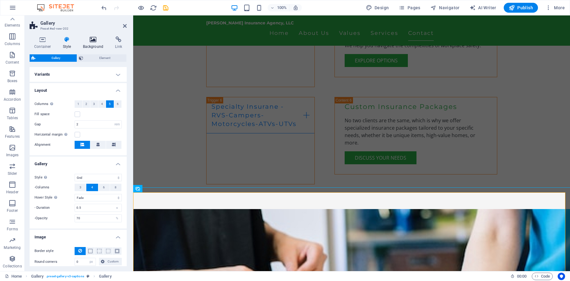
click at [91, 39] on icon at bounding box center [93, 39] width 30 height 6
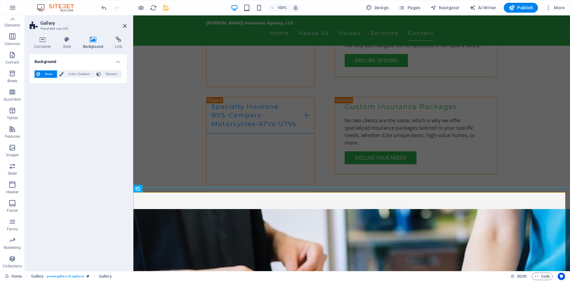
click at [41, 25] on h2 "Gallery" at bounding box center [83, 23] width 86 height 6
click at [125, 25] on icon at bounding box center [125, 25] width 4 height 5
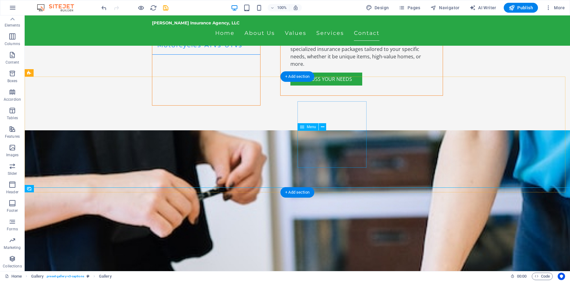
scroll to position [1512, 0]
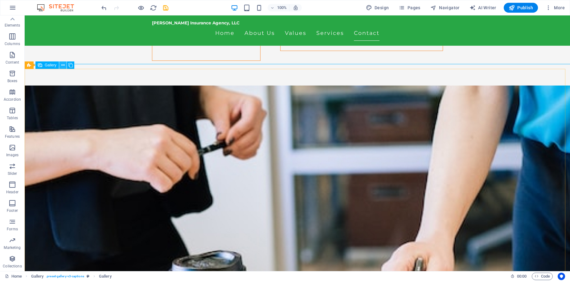
click at [61, 65] on icon at bounding box center [62, 65] width 3 height 6
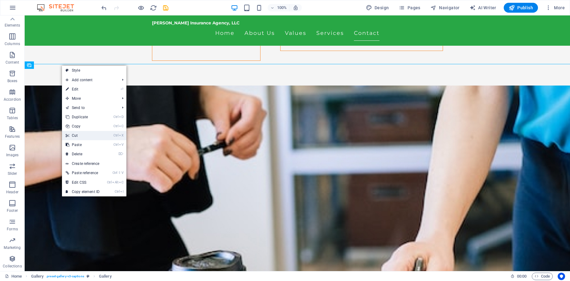
click at [80, 137] on link "Ctrl X Cut" at bounding box center [82, 135] width 41 height 9
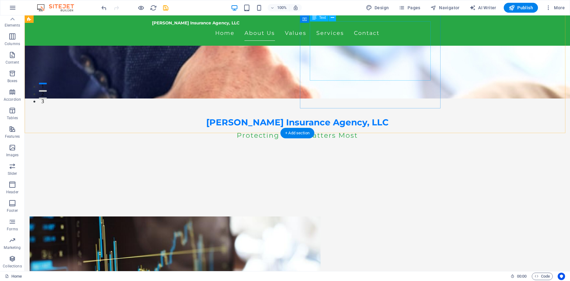
scroll to position [0, 0]
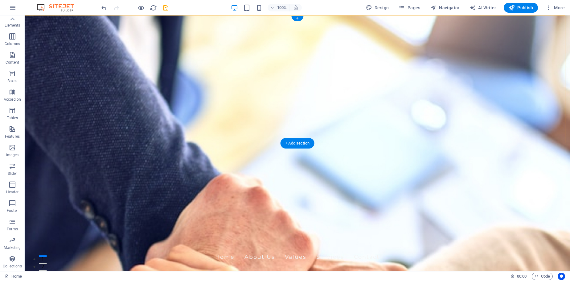
click at [298, 18] on div "+" at bounding box center [297, 19] width 12 height 6
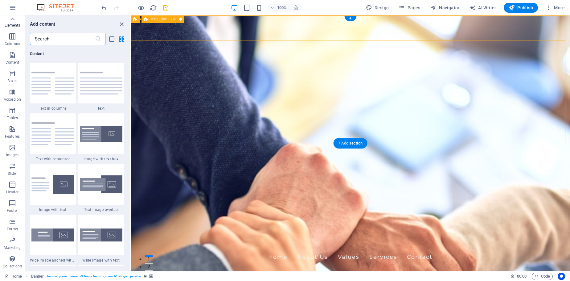
scroll to position [1079, 0]
click at [104, 123] on div at bounding box center [101, 133] width 46 height 41
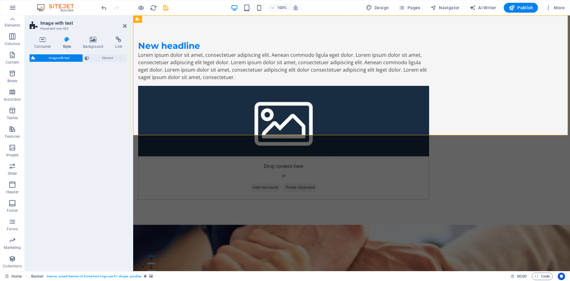
select select "rem"
select select "px"
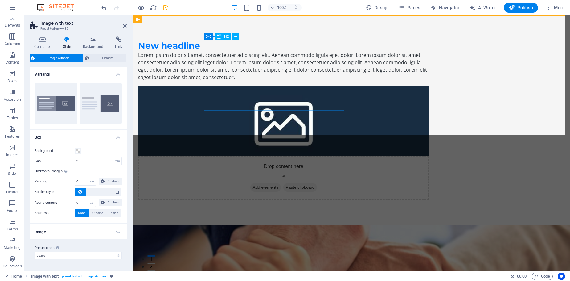
click at [267, 47] on div "New headline" at bounding box center [283, 45] width 291 height 11
click at [124, 25] on icon at bounding box center [125, 25] width 4 height 5
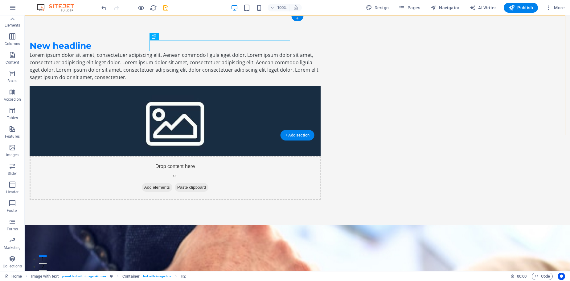
click at [297, 19] on div "+" at bounding box center [297, 19] width 12 height 6
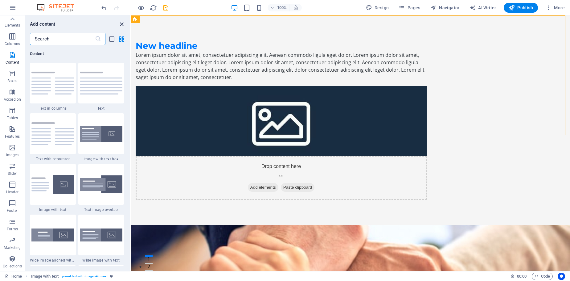
click at [120, 24] on icon "close panel" at bounding box center [121, 24] width 7 height 7
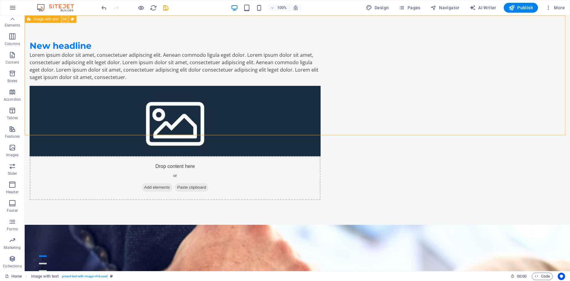
click at [65, 19] on icon at bounding box center [64, 19] width 3 height 6
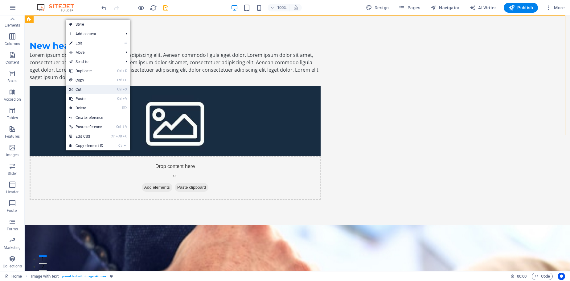
click at [83, 91] on link "Ctrl X Cut" at bounding box center [86, 89] width 41 height 9
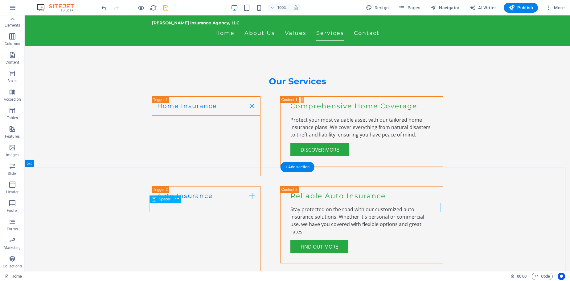
scroll to position [986, 0]
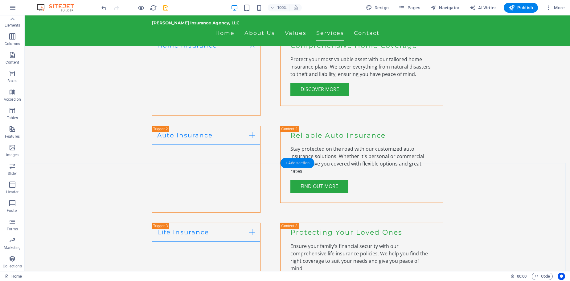
click at [295, 163] on div "+ Add section" at bounding box center [297, 163] width 34 height 10
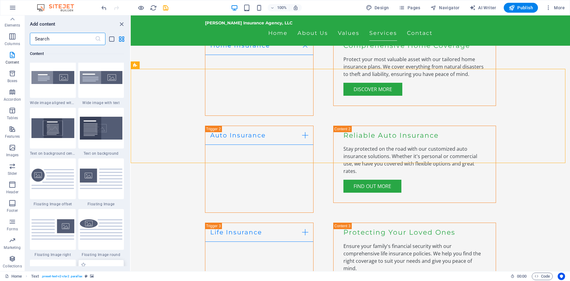
scroll to position [1294, 0]
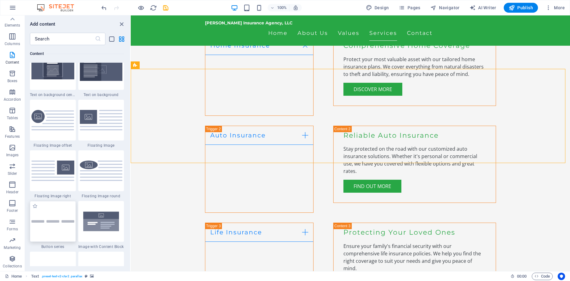
click at [47, 215] on div at bounding box center [53, 221] width 46 height 41
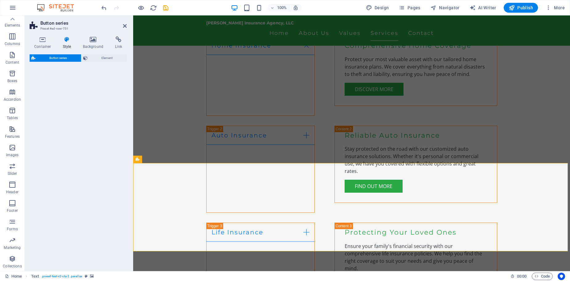
select select "rem"
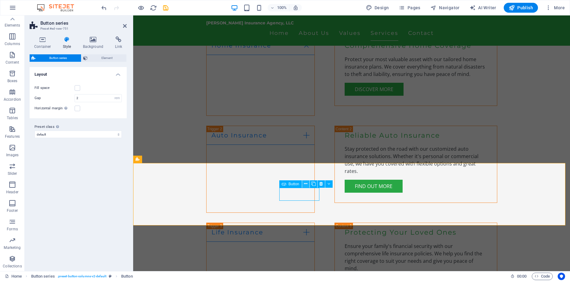
click at [307, 184] on icon at bounding box center [305, 183] width 3 height 6
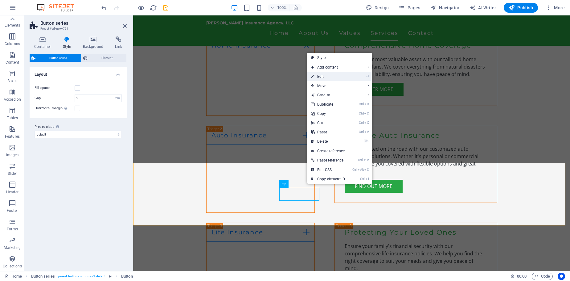
click at [319, 76] on link "⏎ Edit" at bounding box center [327, 76] width 41 height 9
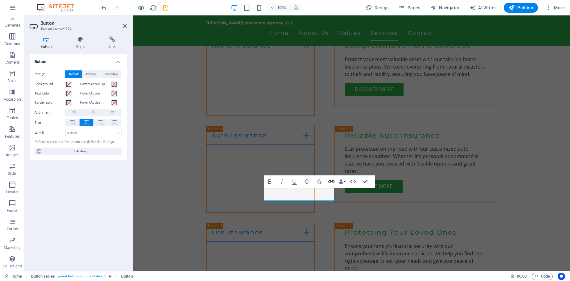
click at [332, 182] on icon "button" at bounding box center [331, 181] width 7 height 7
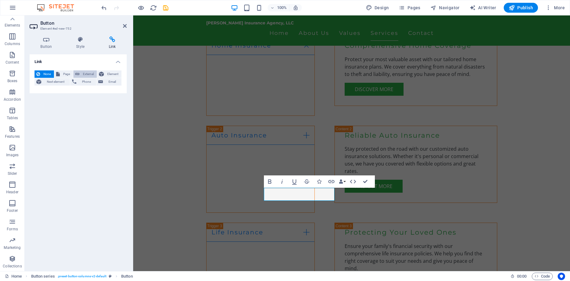
click at [84, 73] on span "External" at bounding box center [88, 73] width 14 height 7
select select "blank"
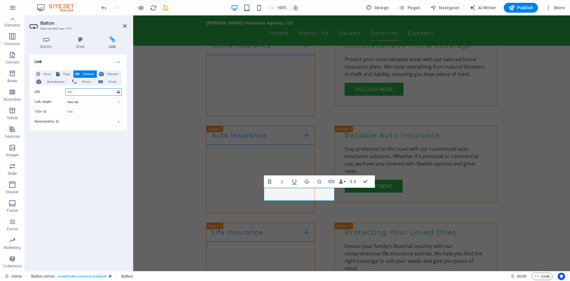
click at [73, 91] on input "URL" at bounding box center [93, 91] width 56 height 7
paste input "https://www.farmers.com/privacy-center/?Agent_Code=35313N&Source_Indicator=AP&S…"
type input "https://www.farmers.com/privacy-center/?Agent_Code=35313N&Source_Indicator=AP&S…"
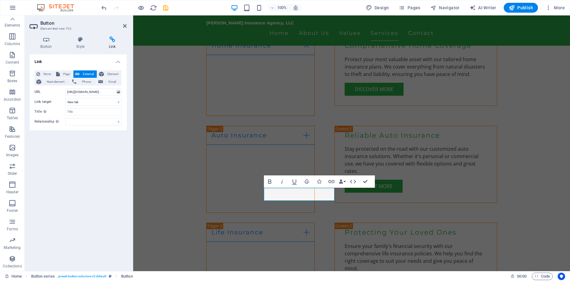
click at [92, 166] on div "Link None Page External Element Next element Phone Email Page Home Subpage Lega…" at bounding box center [78, 159] width 97 height 211
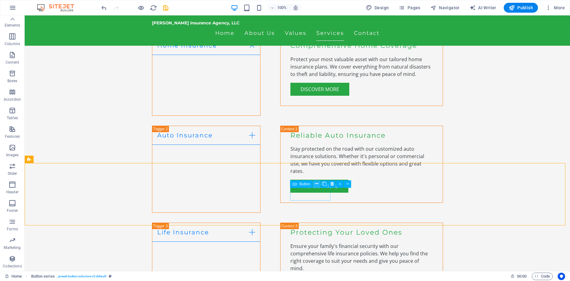
click at [314, 184] on button at bounding box center [316, 183] width 7 height 7
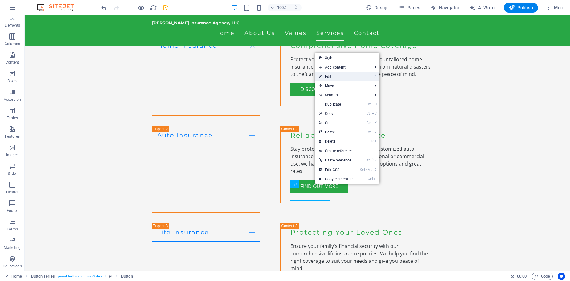
click at [332, 77] on link "⏎ Edit" at bounding box center [335, 76] width 41 height 9
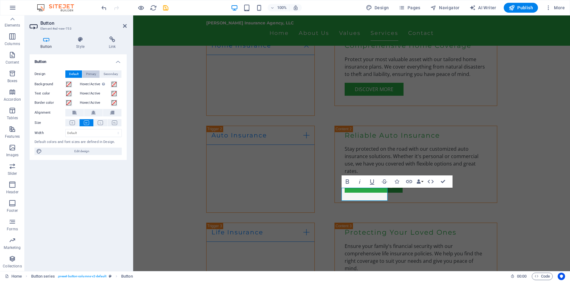
click at [90, 72] on span "Primary" at bounding box center [91, 73] width 10 height 7
click at [76, 73] on span "Default" at bounding box center [74, 73] width 10 height 7
click at [410, 181] on icon "button" at bounding box center [409, 181] width 6 height 3
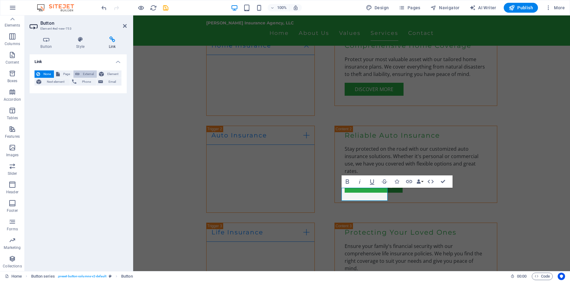
click at [84, 73] on span "External" at bounding box center [88, 73] width 14 height 7
select select "blank"
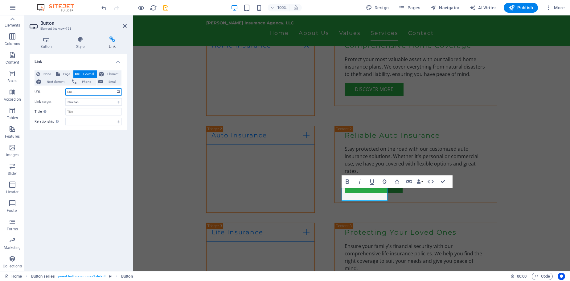
paste input "https://www.facebook.com/danahoelscherfarmers"
type input "https://www.facebook.com/danahoelscherfarmers"
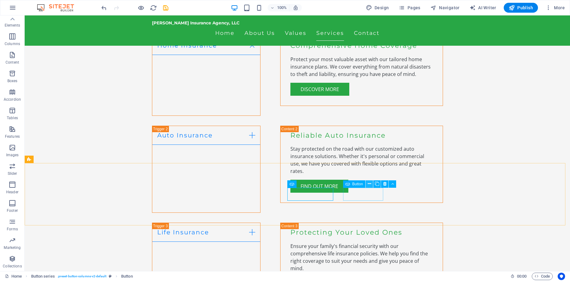
click at [369, 183] on icon at bounding box center [369, 183] width 3 height 6
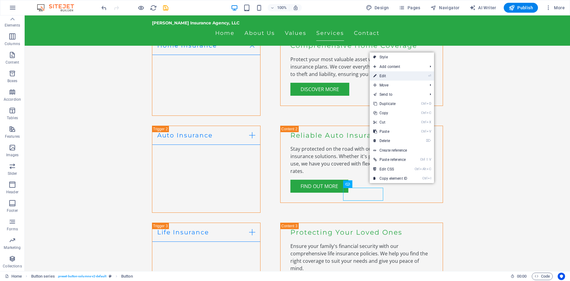
click at [386, 77] on link "⏎ Edit" at bounding box center [390, 75] width 41 height 9
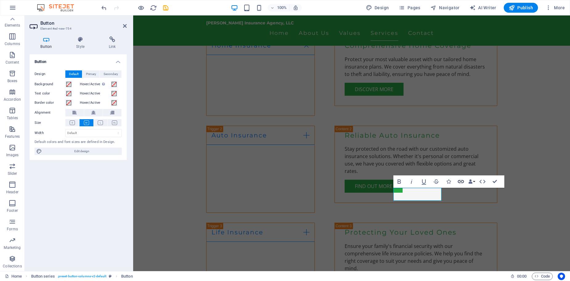
click at [460, 183] on icon "button" at bounding box center [460, 181] width 7 height 7
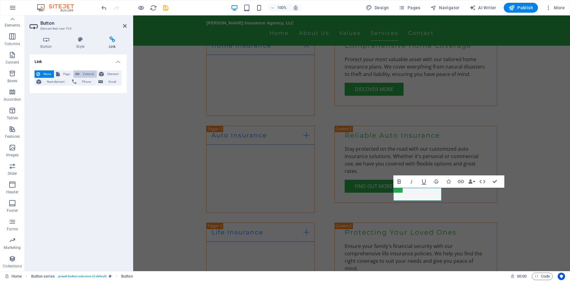
click at [86, 73] on span "External" at bounding box center [88, 73] width 14 height 7
select select "blank"
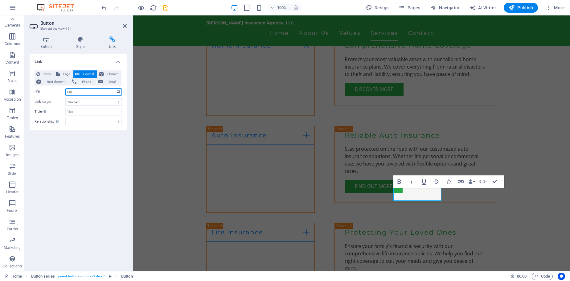
paste input "https://www.instagram.com/dana_hoelscher_farmers/"
type input "https://www.instagram.com/dana_hoelscher_farmers/"
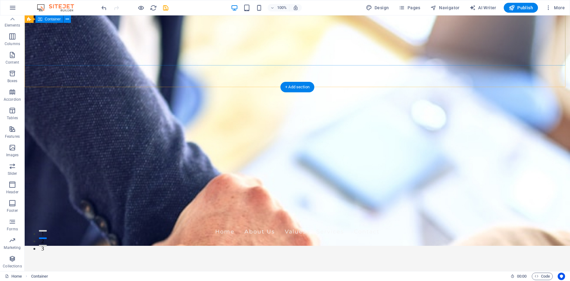
scroll to position [0, 0]
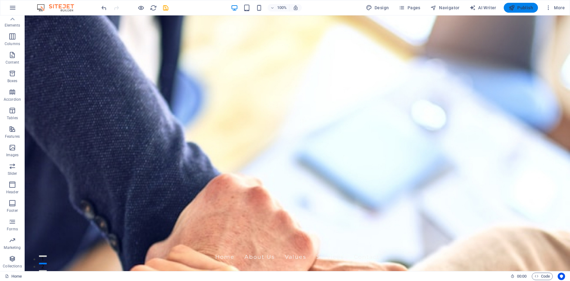
click at [527, 5] on span "Publish" at bounding box center [521, 8] width 24 height 6
click at [154, 8] on icon "reload" at bounding box center [153, 7] width 7 height 7
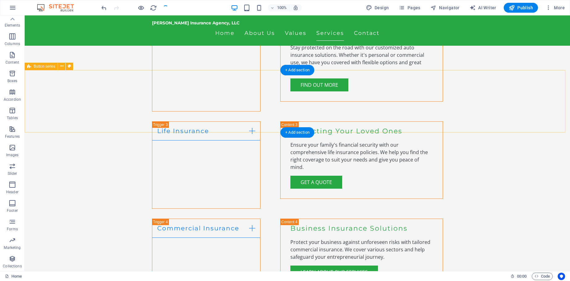
scroll to position [1079, 0]
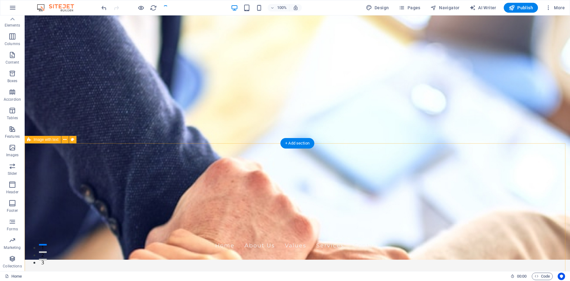
scroll to position [0, 0]
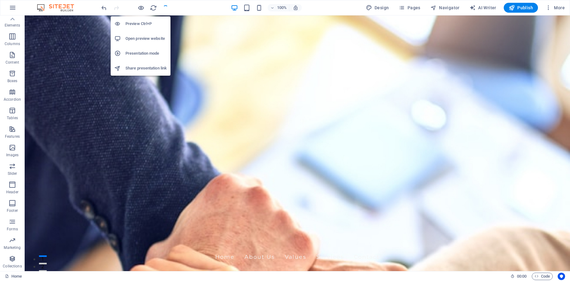
click at [134, 39] on h6 "Open preview website" at bounding box center [145, 38] width 41 height 7
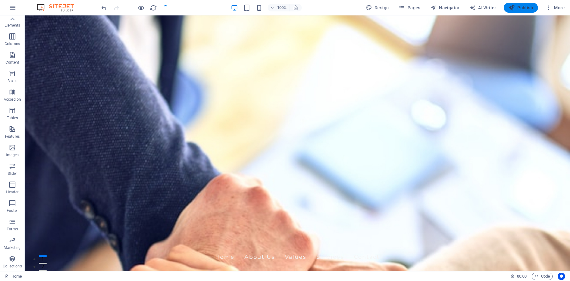
click at [521, 7] on span "Publish" at bounding box center [521, 8] width 24 height 6
checkbox input "false"
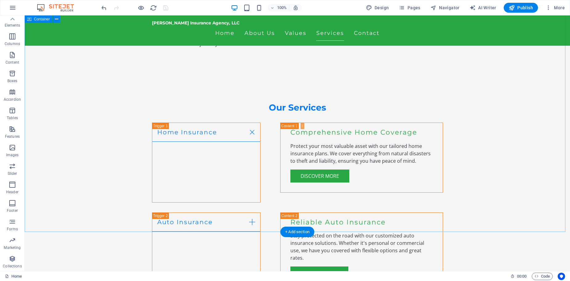
scroll to position [986, 0]
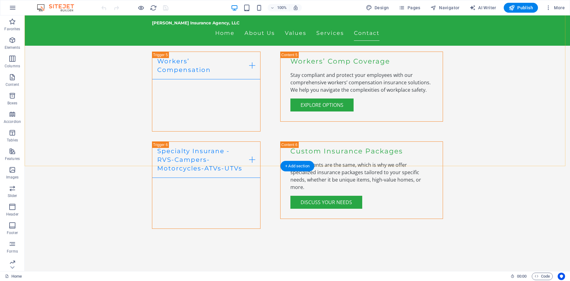
scroll to position [1406, 0]
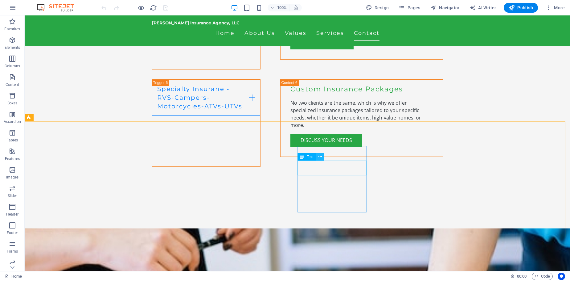
click at [318, 154] on button at bounding box center [319, 156] width 7 height 7
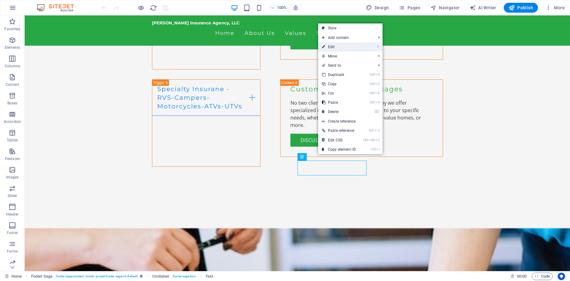
click at [334, 47] on link "⏎ Edit" at bounding box center [338, 46] width 41 height 9
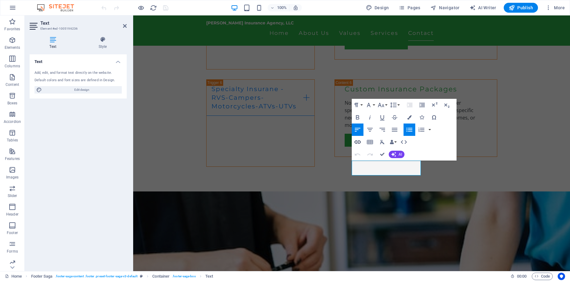
click at [357, 144] on icon "button" at bounding box center [357, 141] width 7 height 7
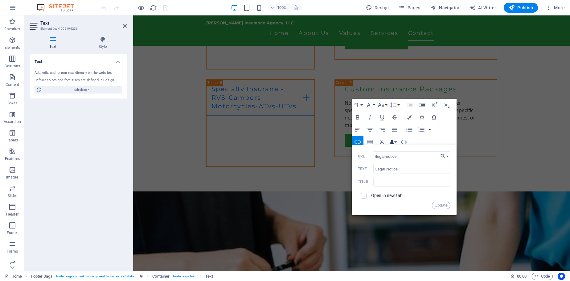
click at [395, 141] on button "Data Bindings" at bounding box center [393, 142] width 9 height 12
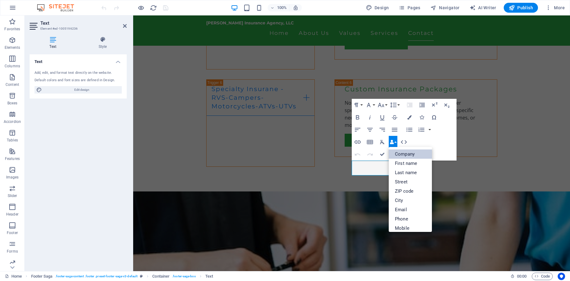
click at [398, 155] on link "Company" at bounding box center [410, 153] width 43 height 9
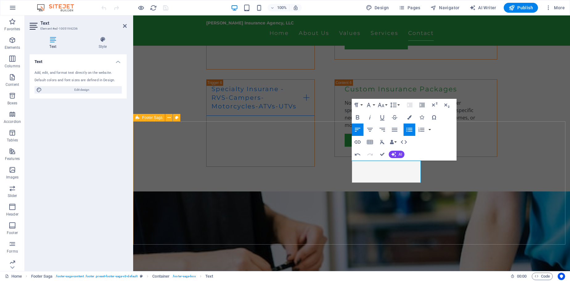
drag, startPoint x: 361, startPoint y: 172, endPoint x: 350, endPoint y: 161, distance: 15.5
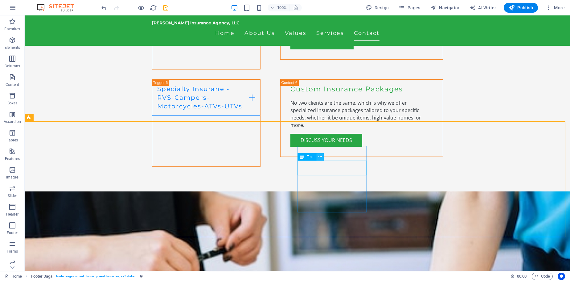
click at [319, 155] on icon at bounding box center [319, 157] width 3 height 6
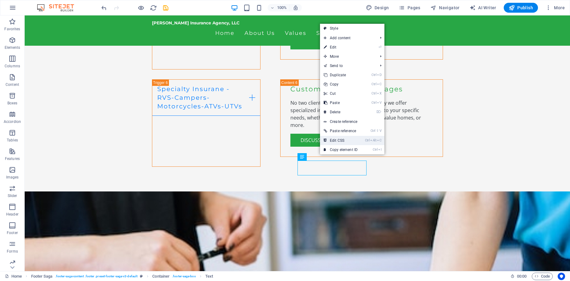
click at [343, 141] on link "Ctrl Alt C Edit CSS" at bounding box center [340, 140] width 41 height 9
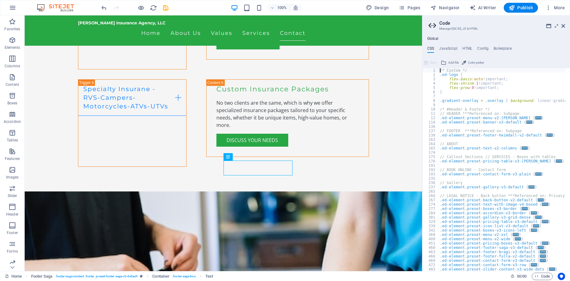
click at [566, 27] on aside "Code Manage (S)CSS, JS & HTML Global CSS JavaScript HTML Config Boilerplate /* …" at bounding box center [496, 142] width 148 height 255
click at [563, 26] on icon at bounding box center [563, 25] width 4 height 5
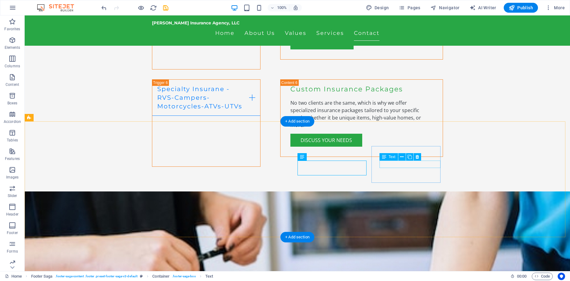
drag, startPoint x: 300, startPoint y: 121, endPoint x: 169, endPoint y: 105, distance: 131.9
click at [300, 121] on div "+ Add section" at bounding box center [297, 121] width 34 height 10
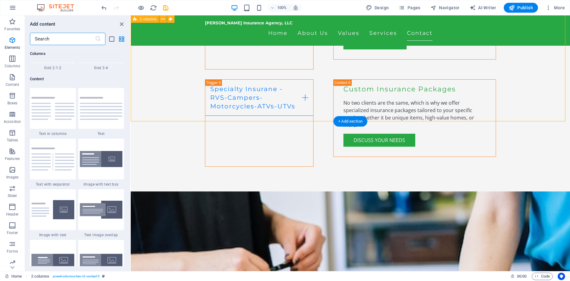
scroll to position [1079, 0]
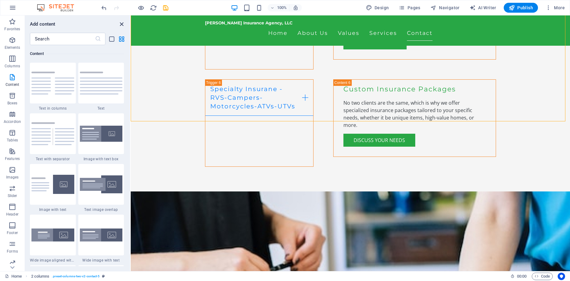
drag, startPoint x: 124, startPoint y: 24, endPoint x: 102, endPoint y: 10, distance: 26.2
click at [124, 24] on icon "close panel" at bounding box center [121, 24] width 7 height 7
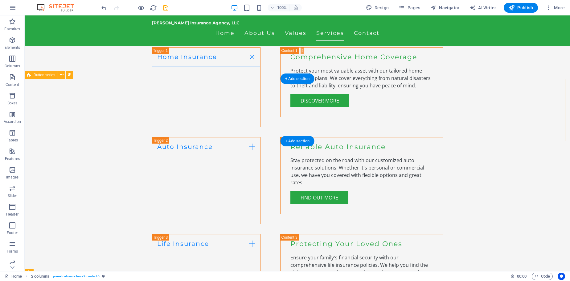
scroll to position [974, 0]
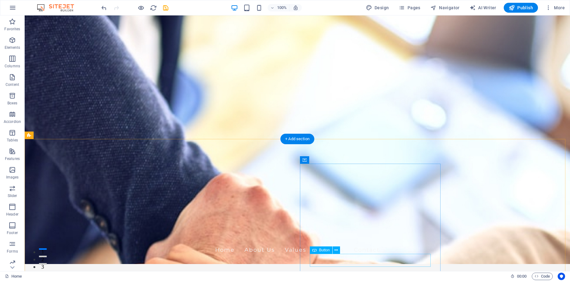
scroll to position [0, 0]
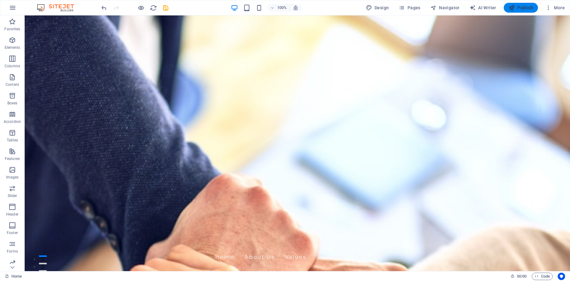
click at [522, 6] on span "Publish" at bounding box center [521, 8] width 24 height 6
checkbox input "false"
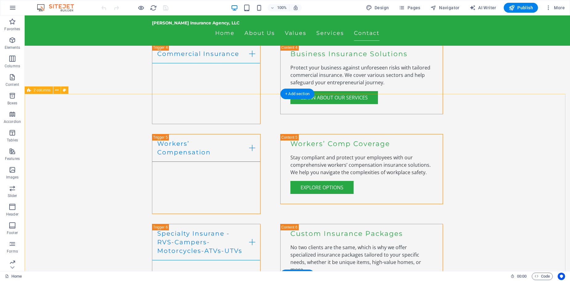
scroll to position [1252, 0]
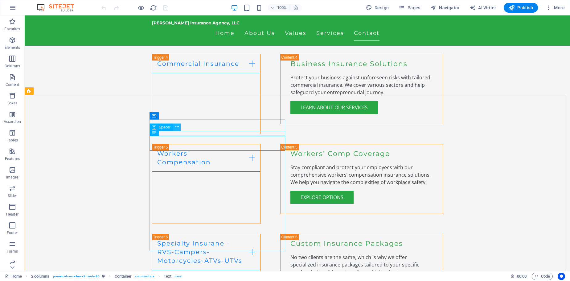
click at [177, 127] on icon at bounding box center [176, 127] width 3 height 6
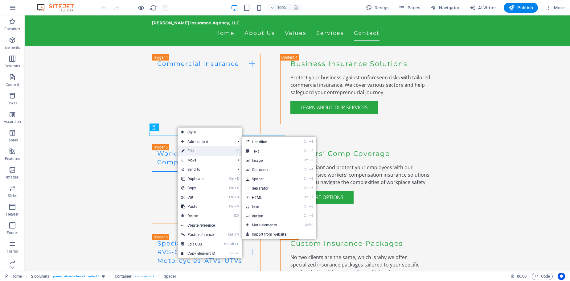
click at [189, 152] on link "⏎ Edit" at bounding box center [198, 150] width 41 height 9
select select "px"
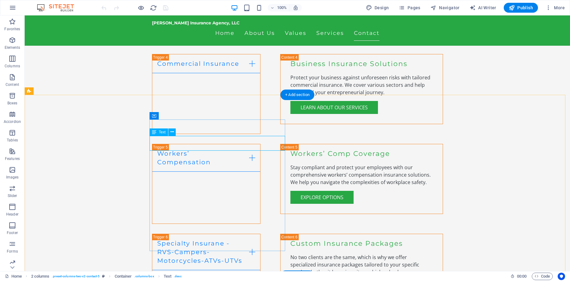
click at [172, 133] on icon at bounding box center [171, 132] width 3 height 6
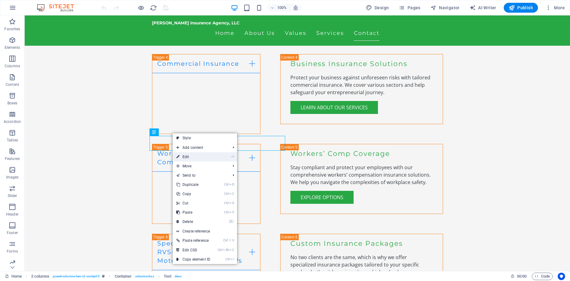
click at [180, 155] on link "⏎ Edit" at bounding box center [193, 156] width 41 height 9
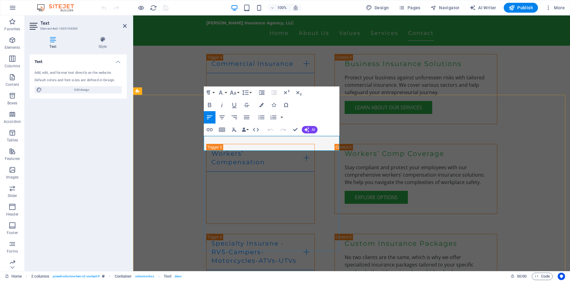
drag, startPoint x: 205, startPoint y: 139, endPoint x: 339, endPoint y: 148, distance: 134.4
drag, startPoint x: 335, startPoint y: 146, endPoint x: 198, endPoint y: 138, distance: 136.8
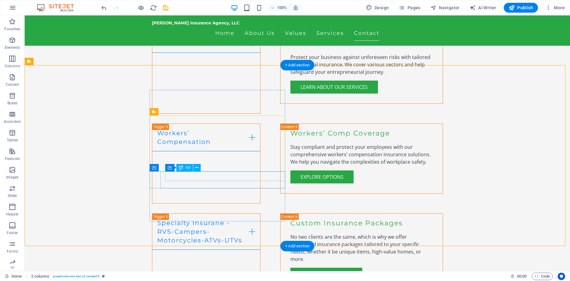
scroll to position [1283, 0]
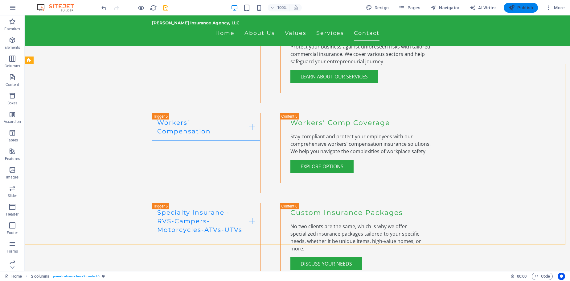
click at [525, 7] on span "Publish" at bounding box center [521, 8] width 24 height 6
checkbox input "false"
